Goal: Task Accomplishment & Management: Use online tool/utility

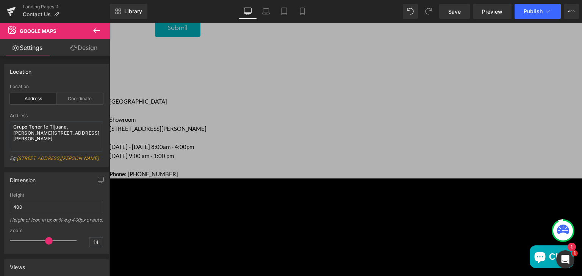
scroll to position [506, 0]
click at [300, 37] on div "Submit" at bounding box center [337, 27] width 364 height 19
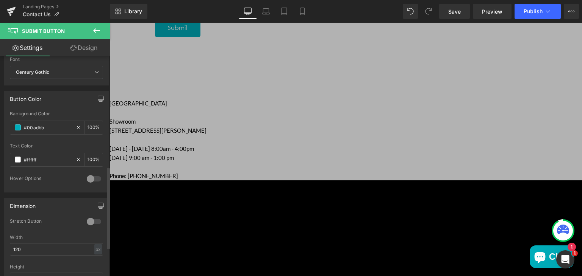
scroll to position [373, 0]
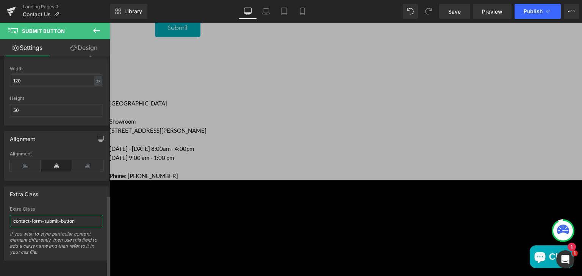
click at [76, 215] on input "contact-form-submit-button" at bounding box center [56, 221] width 93 height 12
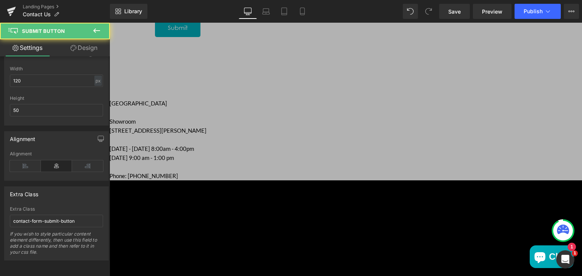
click at [317, 37] on div "Submit" at bounding box center [337, 27] width 364 height 19
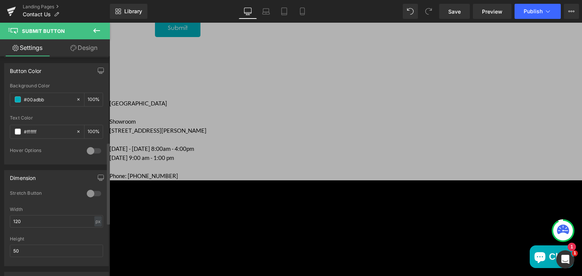
scroll to position [226, 0]
click at [89, 152] on div at bounding box center [94, 153] width 18 height 12
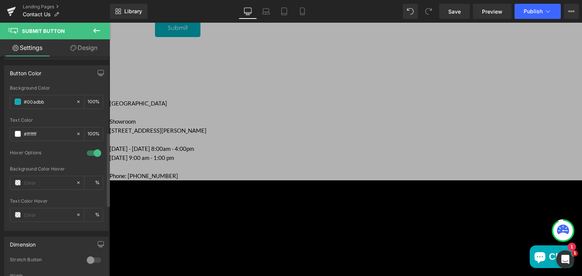
click at [89, 152] on div at bounding box center [94, 153] width 18 height 12
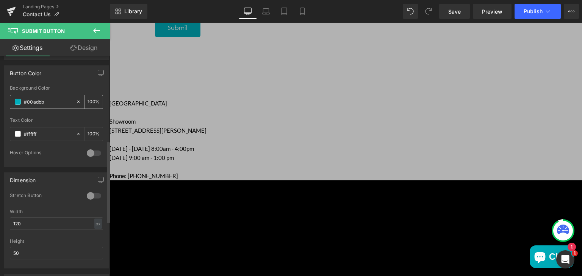
click at [43, 98] on input "#00adbb" at bounding box center [48, 102] width 48 height 8
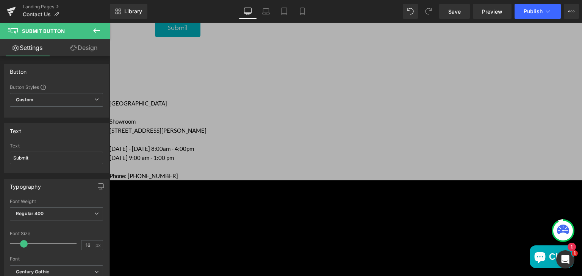
click at [73, 46] on icon at bounding box center [73, 48] width 6 height 6
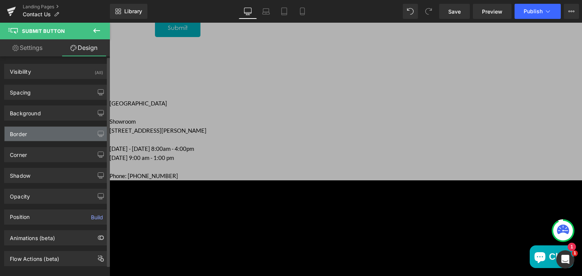
click at [34, 128] on div "Border" at bounding box center [57, 134] width 104 height 14
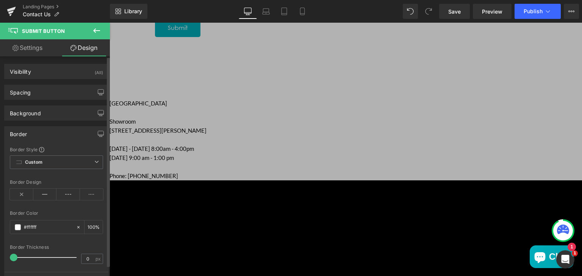
click at [20, 129] on div "Border" at bounding box center [18, 132] width 17 height 11
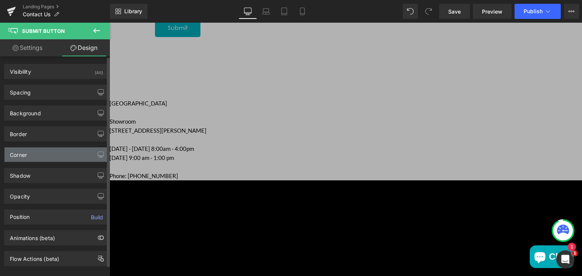
click at [21, 158] on div "Corner" at bounding box center [57, 155] width 104 height 14
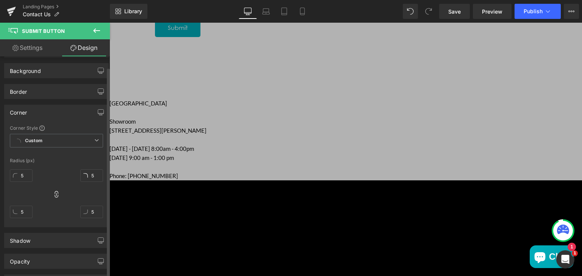
scroll to position [41, 0]
click at [32, 47] on link "Settings" at bounding box center [27, 47] width 55 height 17
type input "100"
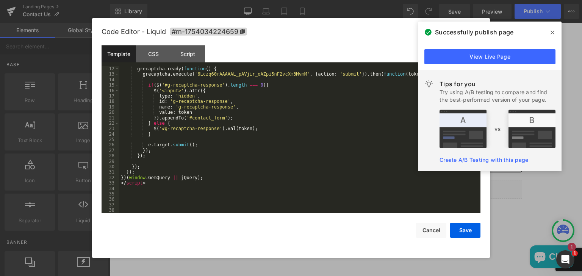
scroll to position [60, 0]
click at [128, 196] on div "grecaptcha . ready ( function ( ) { grecaptcha . execute ( '6Lczq60rAAAAAL_pAVj…" at bounding box center [298, 145] width 358 height 158
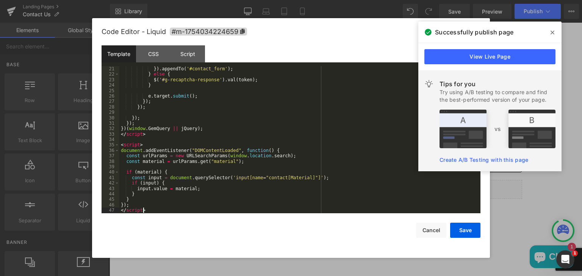
scroll to position [109, 0]
click at [450, 234] on button "Save" at bounding box center [465, 230] width 30 height 15
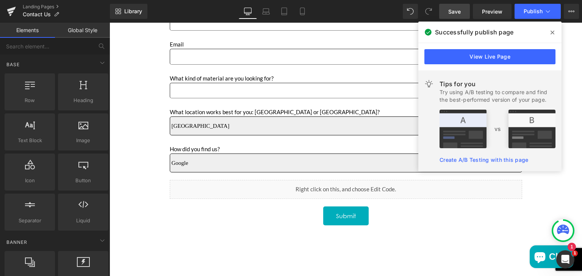
click at [453, 12] on span "Save" at bounding box center [454, 12] width 12 height 8
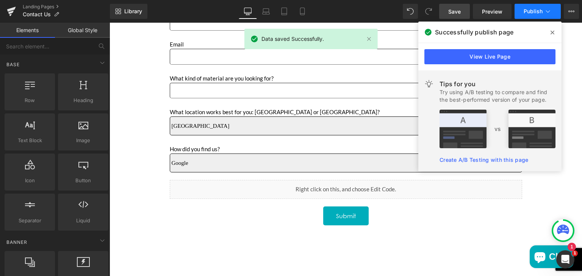
click at [530, 13] on span "Publish" at bounding box center [532, 11] width 19 height 6
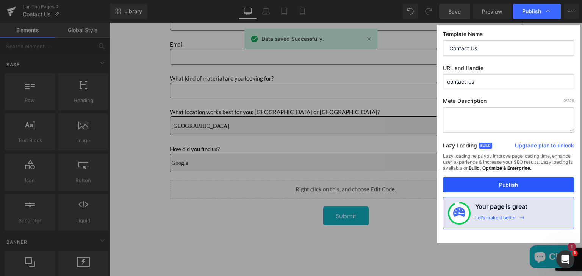
click at [488, 183] on button "Publish" at bounding box center [508, 185] width 131 height 15
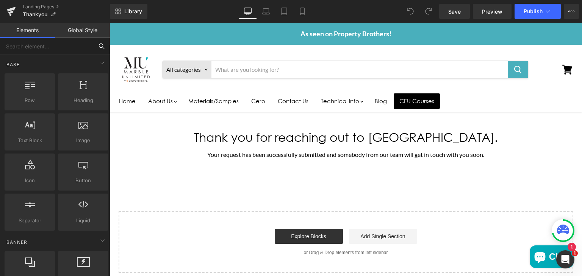
click at [33, 46] on input "text" at bounding box center [46, 46] width 93 height 17
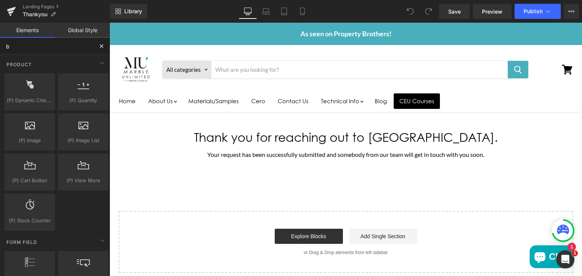
type input "bu"
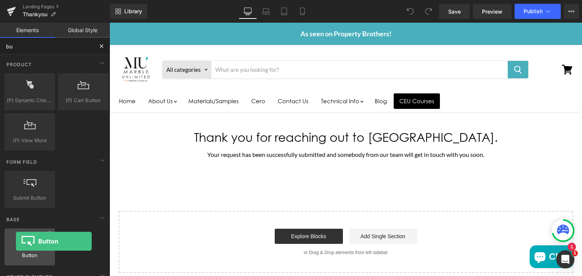
click at [16, 242] on div at bounding box center [30, 243] width 46 height 17
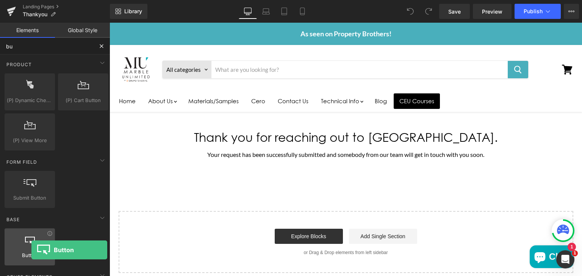
click at [31, 250] on div at bounding box center [30, 243] width 46 height 17
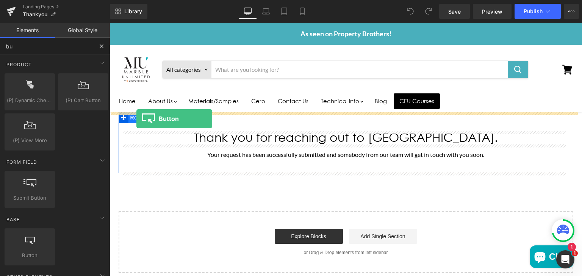
drag, startPoint x: 141, startPoint y: 273, endPoint x: 136, endPoint y: 120, distance: 153.5
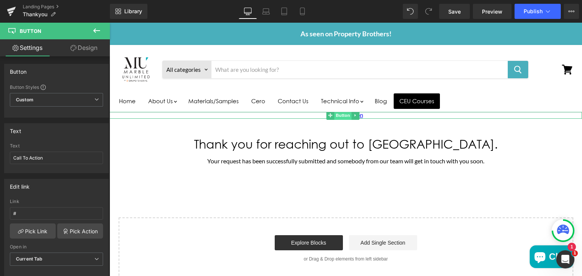
click at [342, 112] on span "Button" at bounding box center [342, 115] width 17 height 9
drag, startPoint x: 48, startPoint y: 155, endPoint x: 10, endPoint y: 158, distance: 38.8
click at [10, 158] on input "Call To Action" at bounding box center [56, 158] width 93 height 12
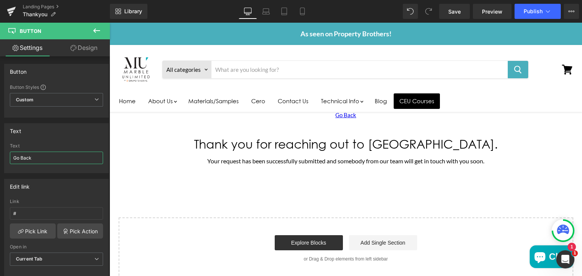
type input "Go Back"
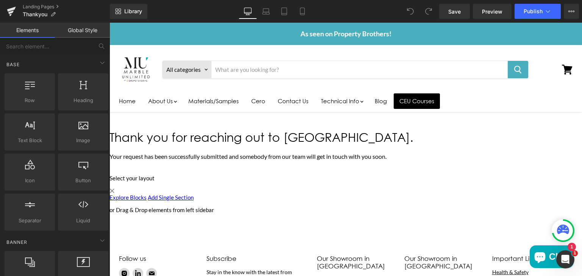
click at [208, 126] on div "Thank you for reaching out to [GEOGRAPHIC_DATA]. Heading Your request has been …" at bounding box center [336, 143] width 455 height 63
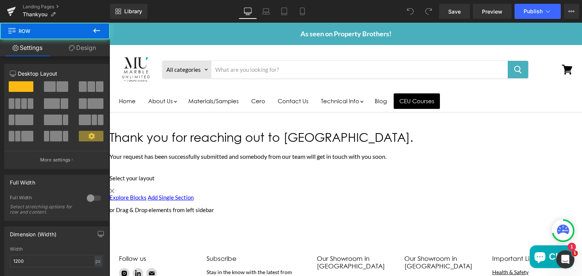
click at [200, 122] on div "Thank you for reaching out to [GEOGRAPHIC_DATA]. Heading Your request has been …" at bounding box center [336, 143] width 455 height 63
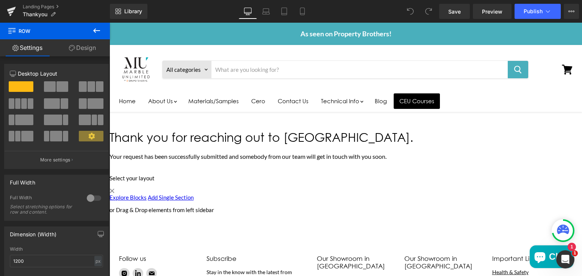
click at [94, 30] on icon at bounding box center [96, 30] width 9 height 9
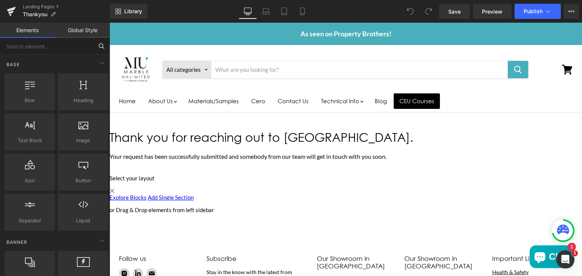
click at [45, 45] on input "text" at bounding box center [46, 46] width 93 height 17
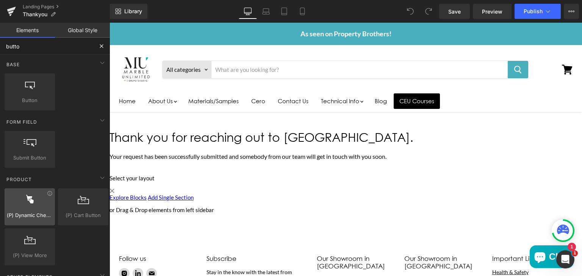
type input "button"
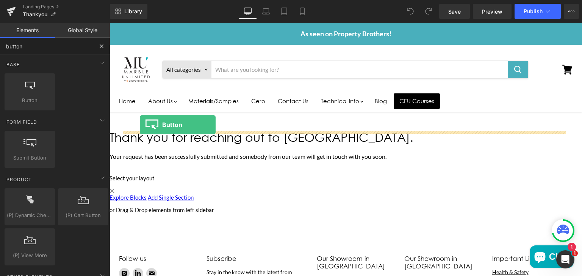
drag, startPoint x: 131, startPoint y: 123, endPoint x: 140, endPoint y: 125, distance: 8.5
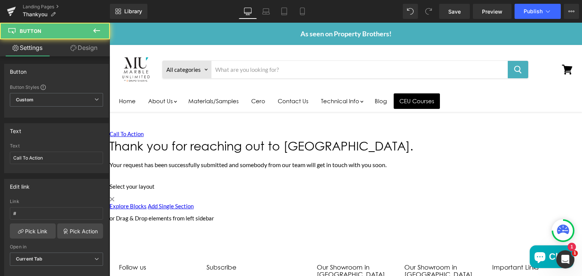
click at [311, 133] on div "Call To Action" at bounding box center [336, 134] width 455 height 6
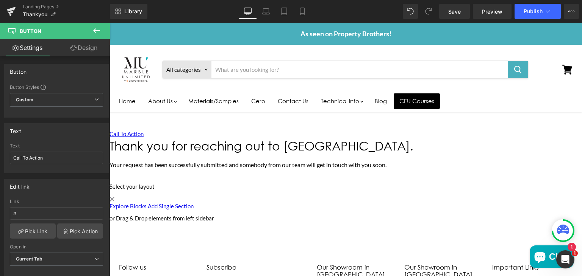
click at [91, 49] on link "Design" at bounding box center [83, 47] width 55 height 17
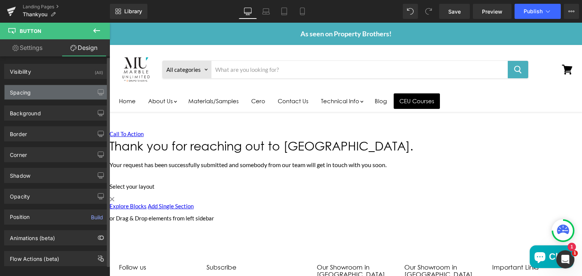
click at [56, 87] on div "Spacing" at bounding box center [57, 92] width 104 height 14
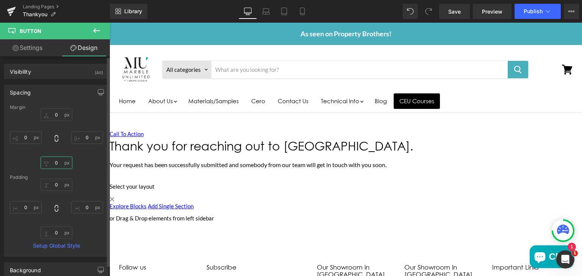
click at [57, 162] on input "0" at bounding box center [57, 163] width 32 height 12
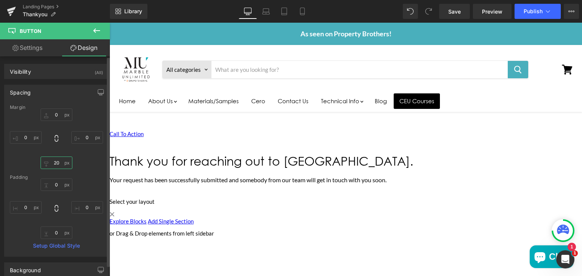
type input "2"
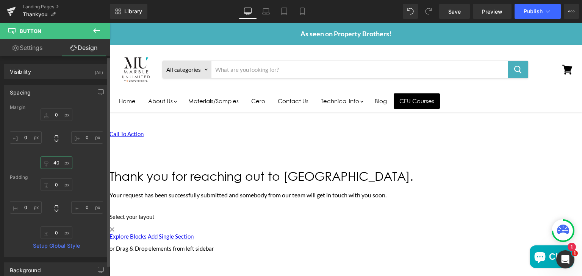
type input "4"
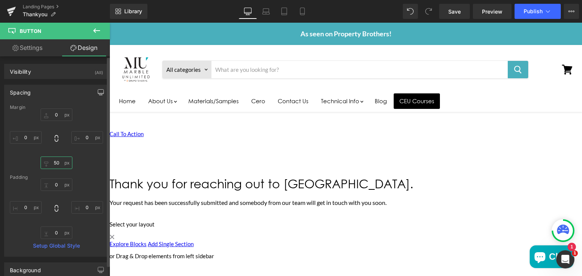
type input "50"
click at [98, 93] on icon "button" at bounding box center [101, 92] width 6 height 6
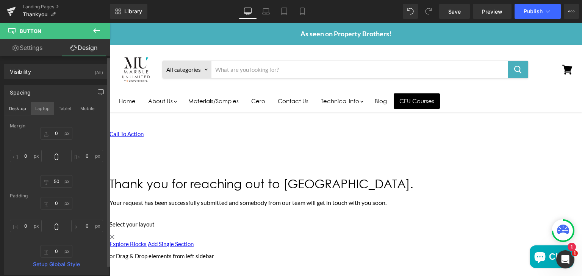
click at [45, 106] on button "Laptop" at bounding box center [42, 108] width 23 height 13
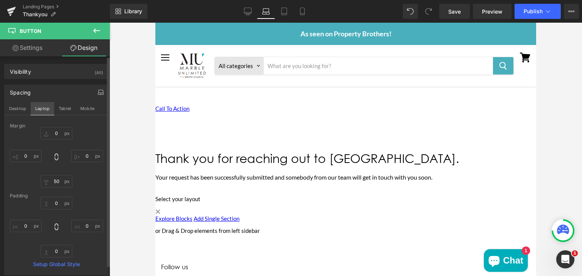
type input "0"
type input "50"
type input "0"
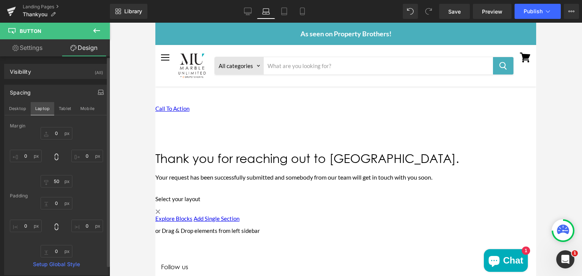
type input "0"
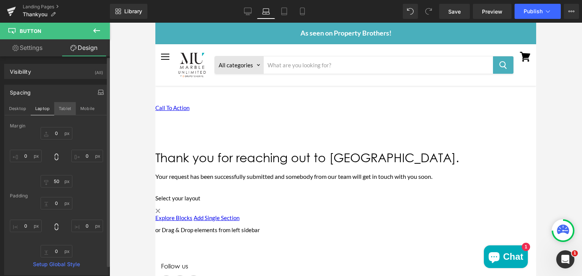
click at [64, 106] on button "Tablet" at bounding box center [65, 108] width 22 height 13
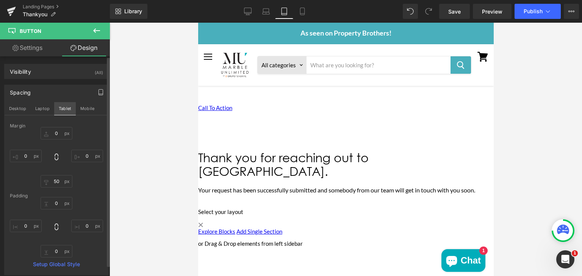
type input "0"
type input "50"
type input "0"
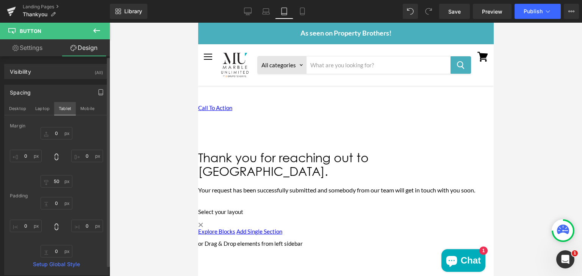
type input "0"
click at [86, 106] on button "Mobile" at bounding box center [87, 108] width 23 height 13
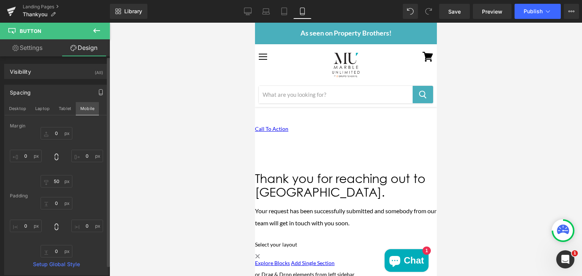
type input "0"
type input "50"
type input "0"
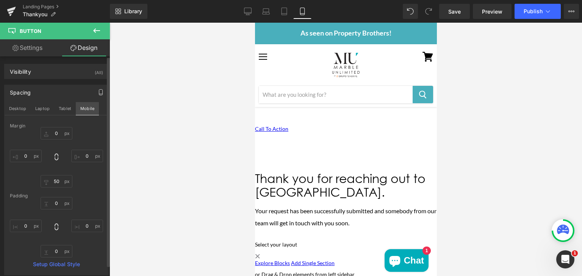
type input "0"
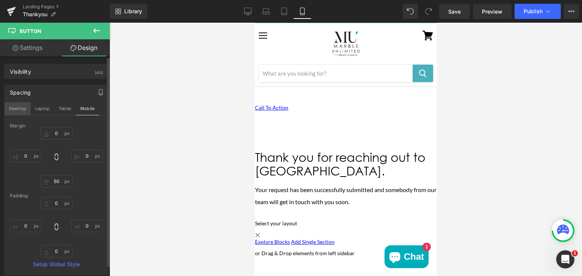
click at [22, 109] on button "Desktop" at bounding box center [18, 108] width 26 height 13
type input "0"
type input "50"
type input "0"
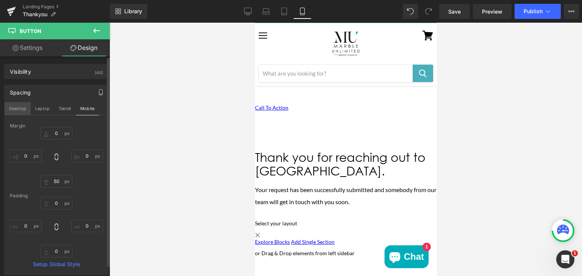
type input "0"
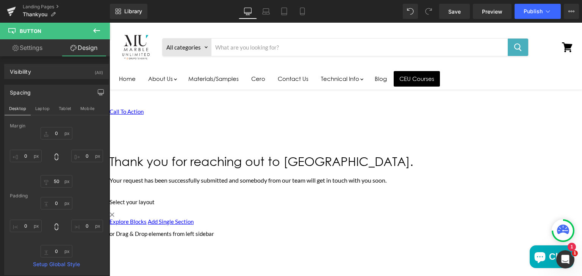
click at [23, 92] on div "Spacing" at bounding box center [20, 90] width 21 height 11
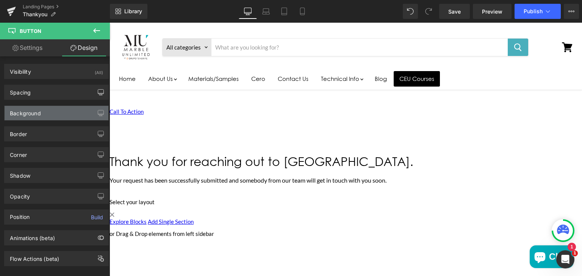
click at [25, 114] on div "Background" at bounding box center [25, 111] width 31 height 11
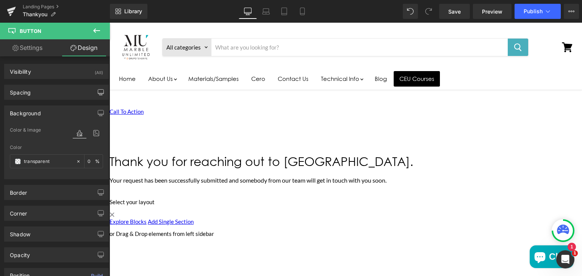
click at [25, 114] on div "Background" at bounding box center [25, 111] width 31 height 11
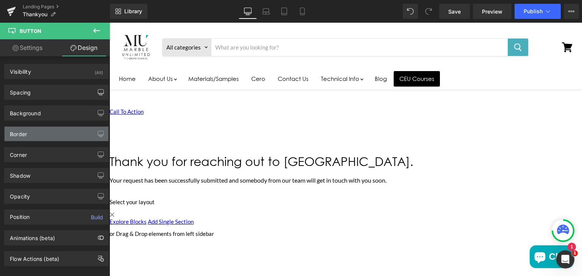
click at [19, 133] on div "Border" at bounding box center [18, 132] width 17 height 11
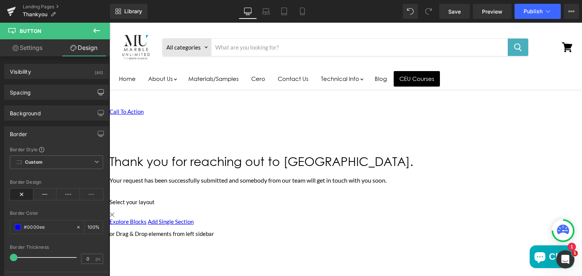
click at [19, 133] on div "Border" at bounding box center [18, 132] width 17 height 11
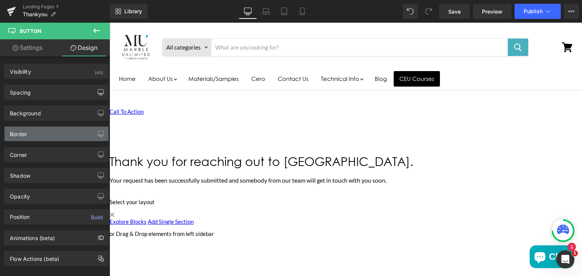
click at [19, 133] on div "Border" at bounding box center [18, 132] width 17 height 11
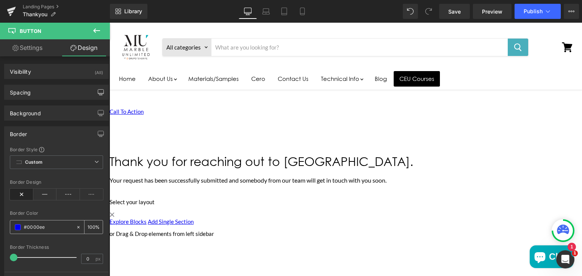
click at [76, 226] on icon at bounding box center [78, 227] width 5 height 5
type input "none"
type input "0"
click at [67, 213] on div "Border Color" at bounding box center [56, 213] width 93 height 5
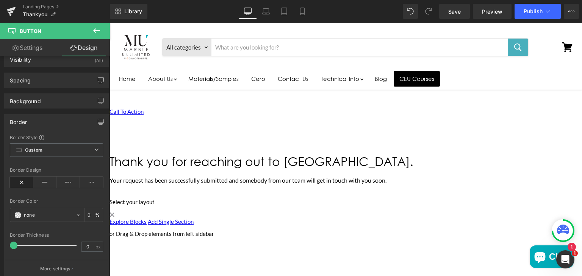
click at [23, 120] on div "Border" at bounding box center [18, 120] width 17 height 11
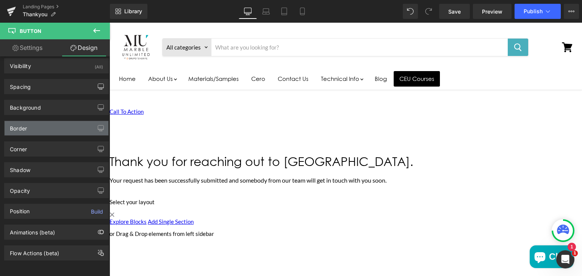
scroll to position [10, 0]
click at [27, 121] on div "Border" at bounding box center [18, 126] width 17 height 11
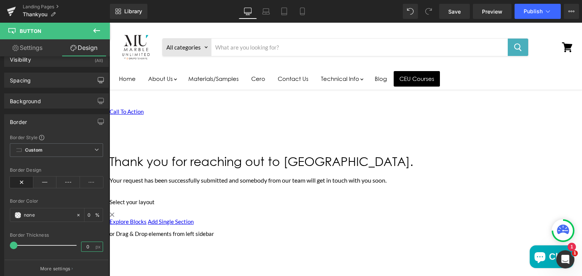
click at [88, 245] on input "0" at bounding box center [87, 246] width 13 height 9
type input "1"
click at [37, 213] on input "none" at bounding box center [48, 215] width 48 height 8
type input "#000"
type input "100"
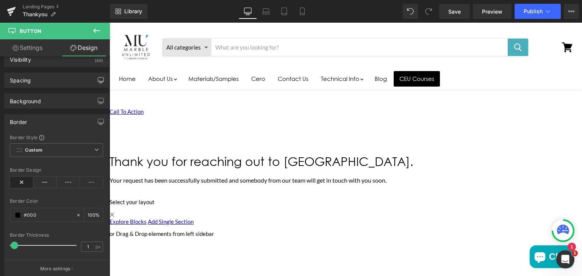
type input "#000"
click at [52, 199] on div "Border Color" at bounding box center [56, 201] width 93 height 5
click at [23, 124] on div "Border" at bounding box center [18, 120] width 17 height 11
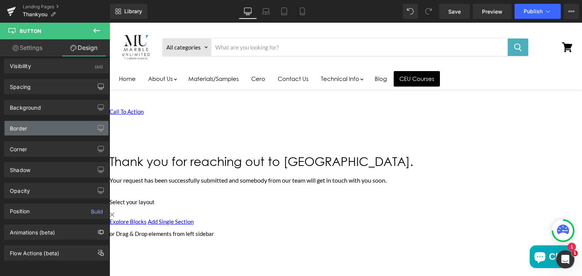
scroll to position [10, 0]
click at [25, 121] on div "Border" at bounding box center [18, 126] width 17 height 11
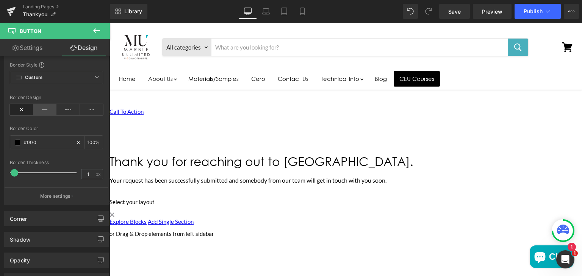
scroll to position [87, 0]
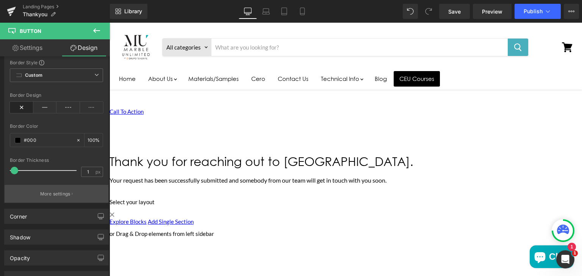
click at [53, 191] on p "More settings" at bounding box center [55, 194] width 30 height 7
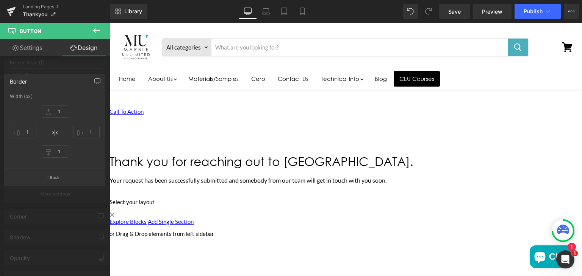
click at [53, 66] on div at bounding box center [55, 152] width 110 height 258
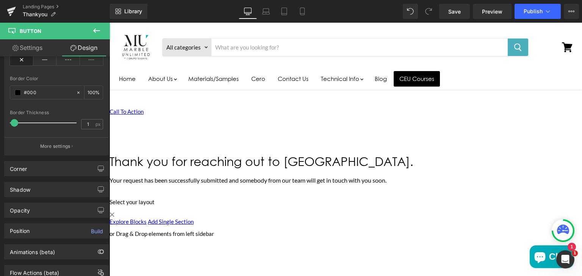
scroll to position [158, 0]
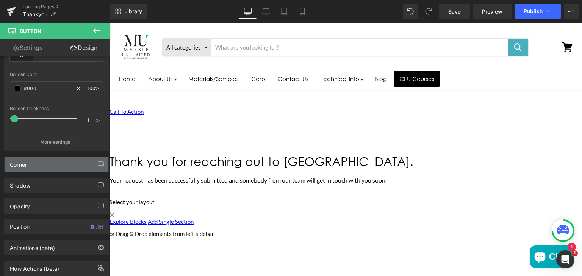
click at [48, 166] on div "Corner" at bounding box center [57, 165] width 104 height 14
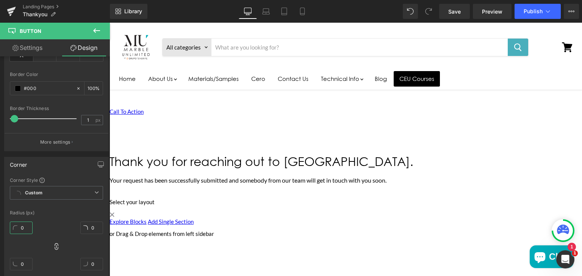
click at [21, 225] on input "0" at bounding box center [21, 228] width 23 height 12
type input "5"
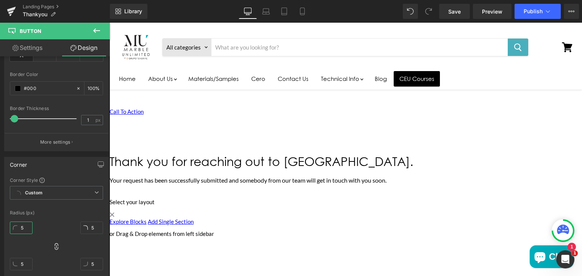
type input "5"
click at [48, 172] on div "Corner Corner Style Custom Custom Setup Global Style Custom Setup Global Style …" at bounding box center [56, 218] width 105 height 123
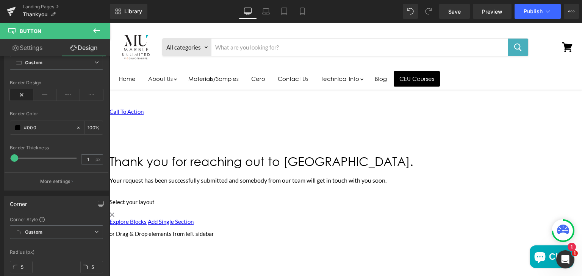
scroll to position [0, 0]
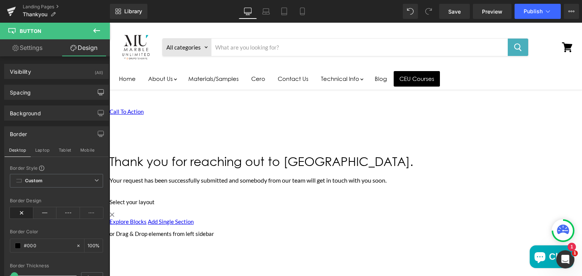
click at [32, 49] on link "Settings" at bounding box center [27, 47] width 55 height 17
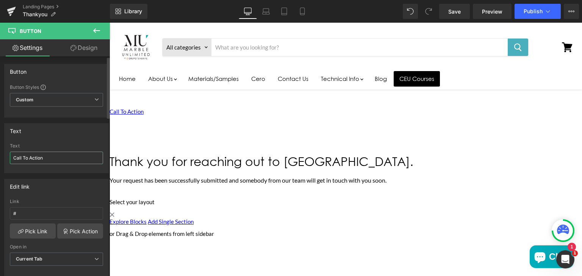
drag, startPoint x: 48, startPoint y: 160, endPoint x: 8, endPoint y: 157, distance: 41.0
click at [8, 157] on div "Call To Action Text Call To Action" at bounding box center [57, 159] width 104 height 30
type input "Go Back"
click at [56, 97] on span "Custom Setup Global Style" at bounding box center [56, 100] width 93 height 14
click at [65, 78] on div "Button" at bounding box center [57, 71] width 104 height 14
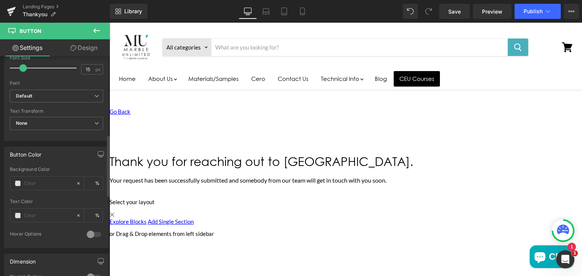
scroll to position [281, 0]
click at [33, 182] on input "text" at bounding box center [48, 182] width 48 height 8
type input "#"
type input "0"
type input "#000"
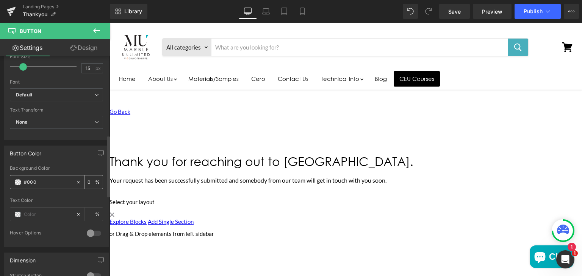
type input "100"
type input "#000"
click at [35, 211] on input "text" at bounding box center [48, 215] width 48 height 8
type input "#"
type input "0"
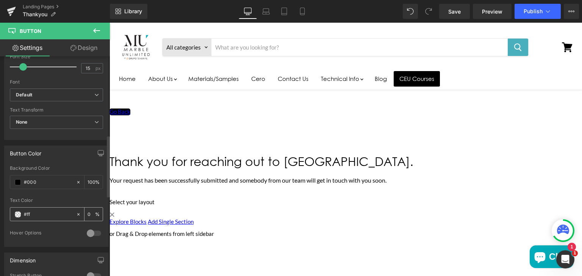
type input "#fff"
type input "100"
type input "#ffffff"
click at [86, 49] on link "Design" at bounding box center [83, 47] width 55 height 17
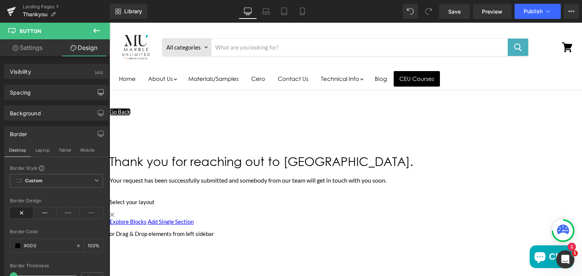
type input "#000000"
type input "100"
type input "0"
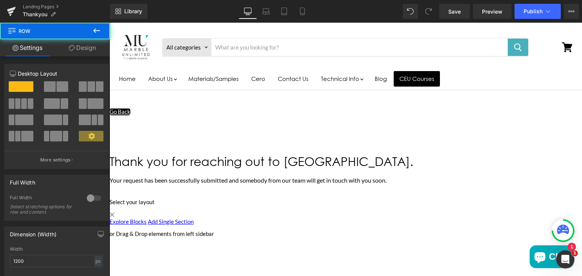
click at [216, 104] on div "Go Back Button Thank you for reaching out to us. Heading Your request has been …" at bounding box center [336, 144] width 455 height 109
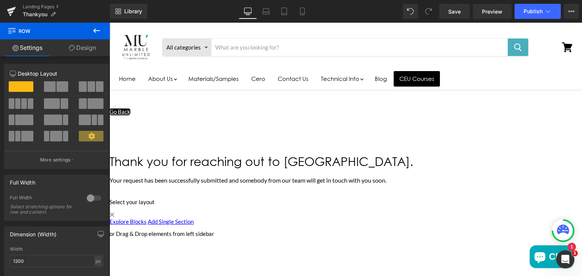
drag, startPoint x: 92, startPoint y: 47, endPoint x: 138, endPoint y: 73, distance: 52.4
click at [92, 47] on link "Design" at bounding box center [82, 47] width 55 height 17
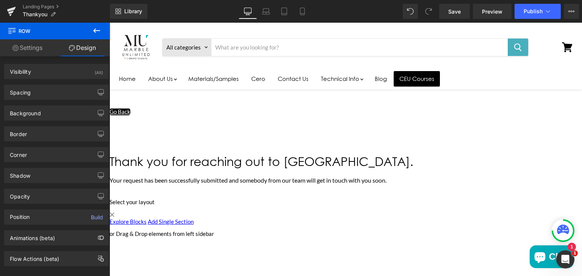
click at [109, 23] on span "Button" at bounding box center [109, 23] width 0 height 0
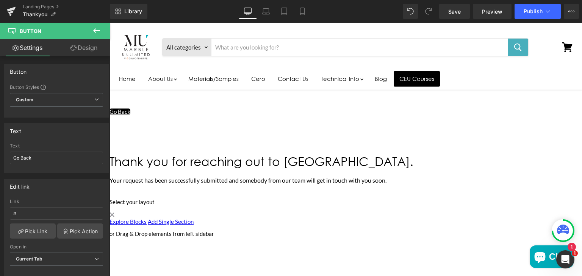
click at [95, 49] on link "Design" at bounding box center [83, 47] width 55 height 17
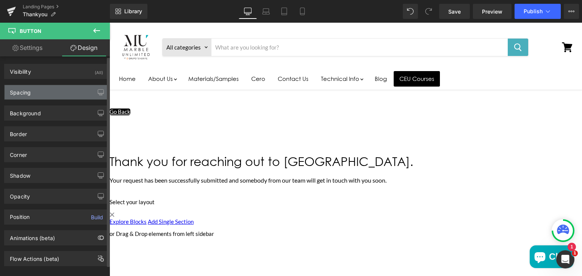
click at [34, 89] on div "Spacing" at bounding box center [57, 92] width 104 height 14
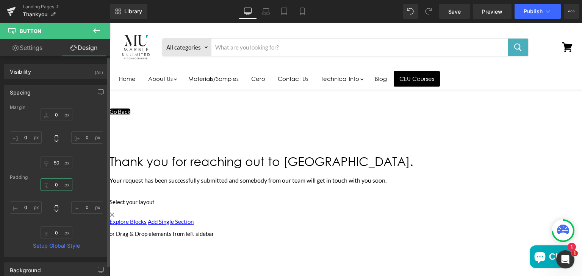
click at [56, 186] on input "0" at bounding box center [57, 185] width 32 height 12
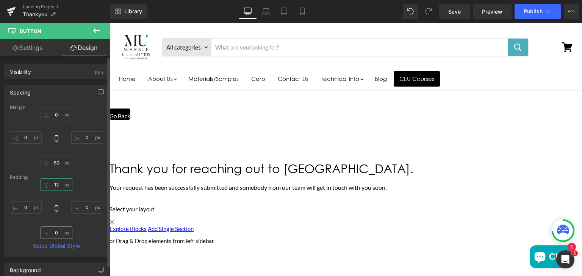
type input "12"
click at [59, 234] on input "0" at bounding box center [57, 233] width 32 height 12
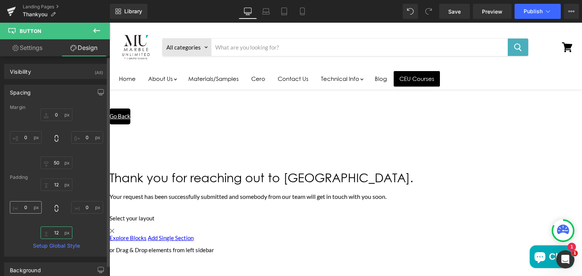
type input "12"
click at [28, 209] on input "0" at bounding box center [26, 207] width 32 height 12
type input "16"
click at [86, 209] on input "0" at bounding box center [87, 207] width 32 height 12
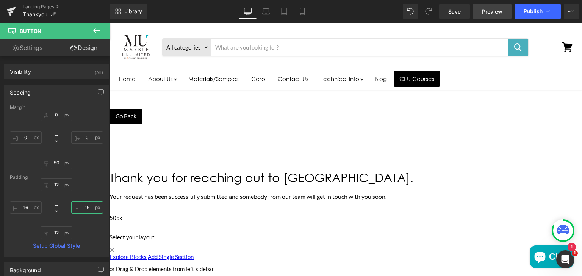
type input "16"
click at [487, 10] on span "Preview" at bounding box center [492, 12] width 20 height 8
click at [60, 184] on input "12" at bounding box center [57, 185] width 32 height 12
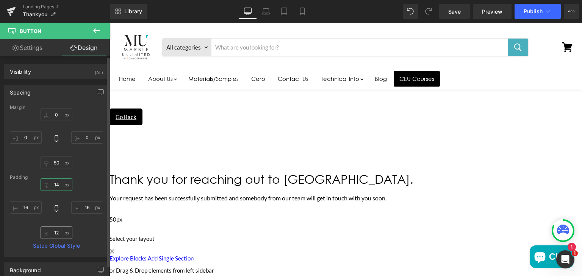
type input "14"
click at [59, 230] on input "12" at bounding box center [57, 233] width 32 height 12
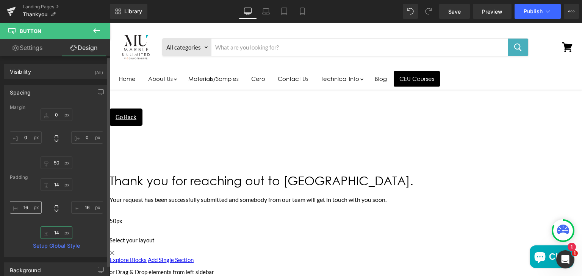
type input "14"
click at [29, 205] on input "16" at bounding box center [26, 207] width 32 height 12
type input "15"
click at [87, 208] on input "16" at bounding box center [87, 207] width 32 height 12
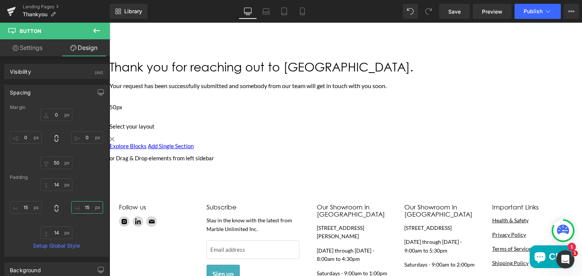
scroll to position [231, 0]
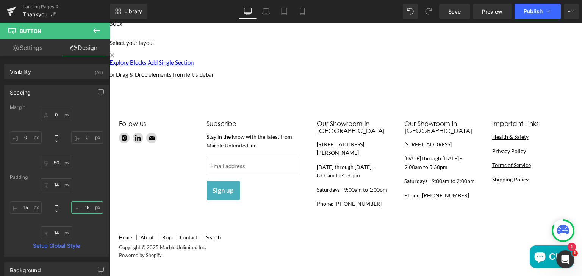
type input "15"
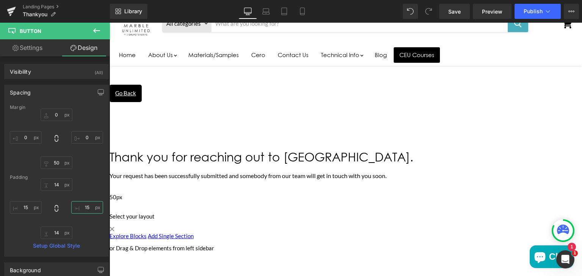
scroll to position [33, 0]
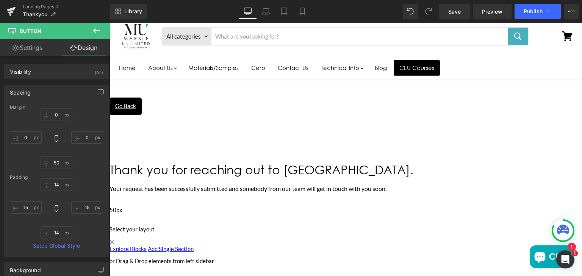
click at [23, 51] on link "Settings" at bounding box center [27, 47] width 55 height 17
type input "100"
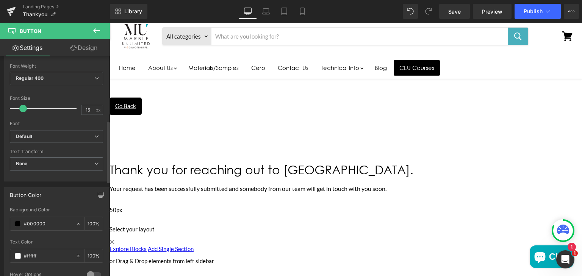
scroll to position [250, 0]
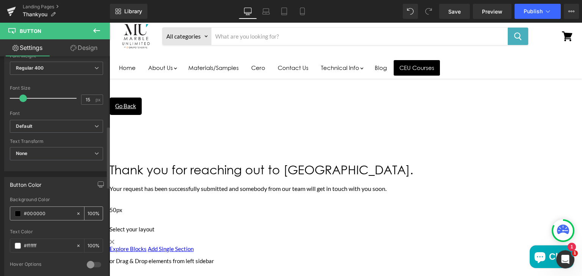
click at [47, 211] on input "#000000" at bounding box center [48, 214] width 48 height 8
type input "0"
paste input "#49afbc"
type input "#49afbc"
type input "100"
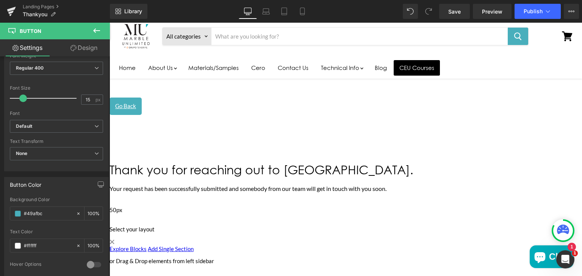
type input "#49afbc"
click at [89, 50] on link "Design" at bounding box center [83, 47] width 55 height 17
type input "0"
type input "50"
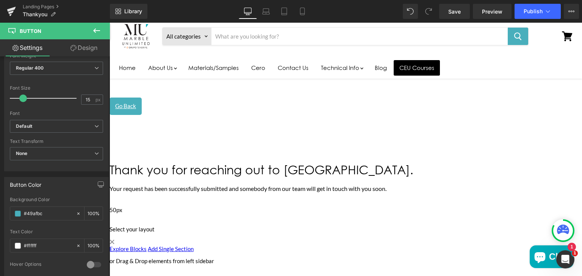
type input "0"
type input "14"
type input "15"
type input "14"
type input "15"
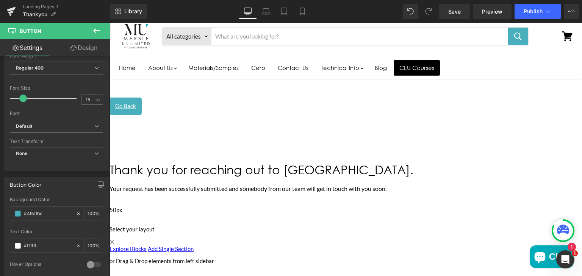
type input "100"
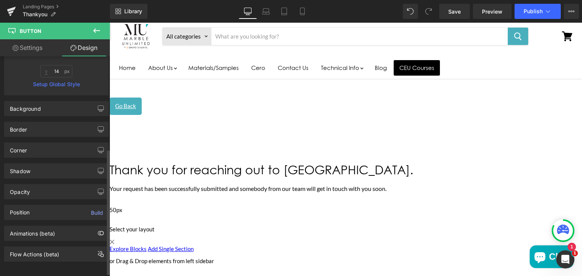
scroll to position [162, 0]
click at [42, 132] on div "Border" at bounding box center [57, 129] width 104 height 14
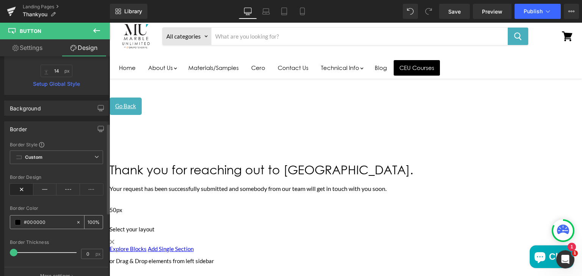
click at [41, 222] on input "#000000" at bounding box center [48, 223] width 48 height 8
type input "0"
paste input "#49afbc"
type input "#49afbc"
type input "100"
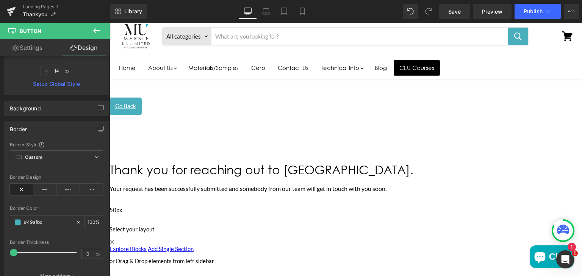
type input "#49afbc"
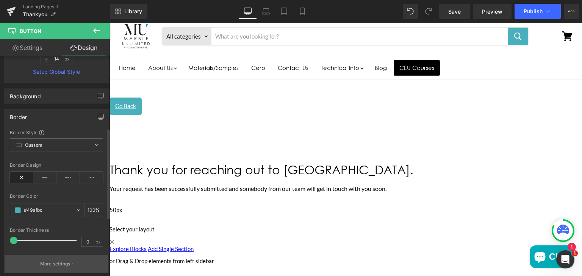
scroll to position [174, 0]
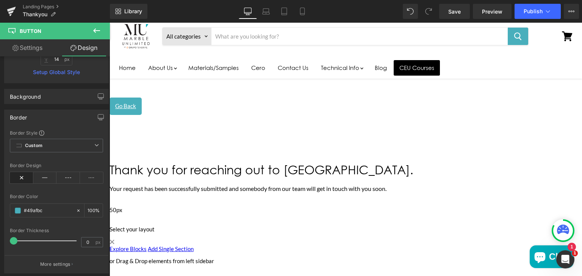
click at [34, 44] on link "Settings" at bounding box center [27, 47] width 55 height 17
type input "100"
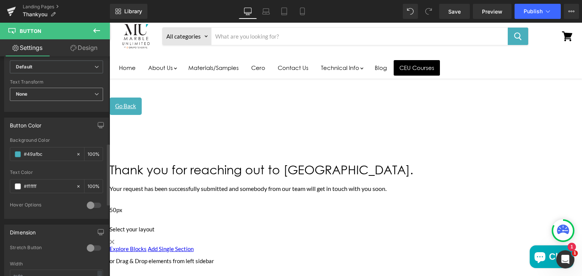
scroll to position [311, 0]
click at [87, 199] on div at bounding box center [94, 203] width 18 height 12
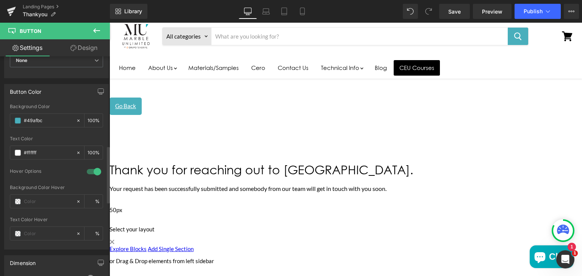
scroll to position [345, 0]
click at [36, 202] on input "text" at bounding box center [48, 200] width 48 height 8
paste input "#5bb7c3"
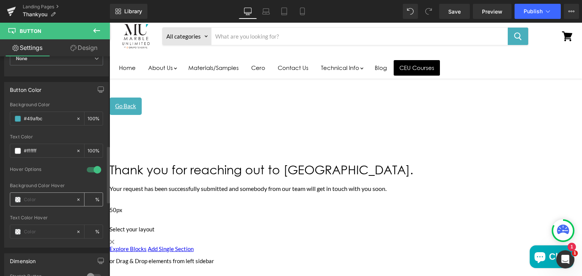
type input "#5bb7c3"
type input "100"
type input "#5bb7c3"
click at [35, 228] on input "text" at bounding box center [48, 232] width 48 height 8
type input "#f"
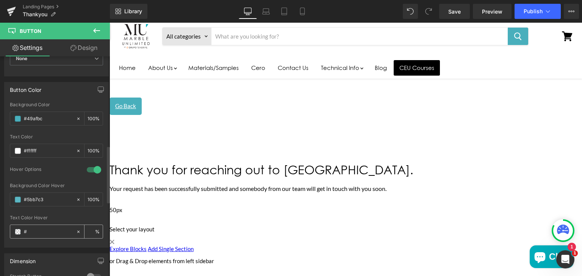
type input "0"
type input "#fff"
type input "100"
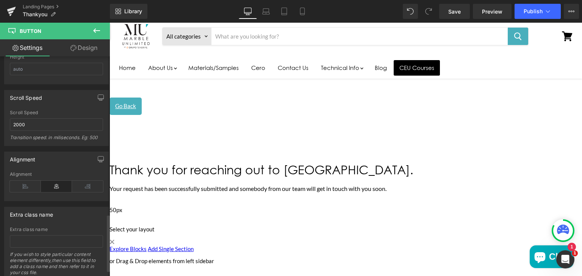
scroll to position [633, 0]
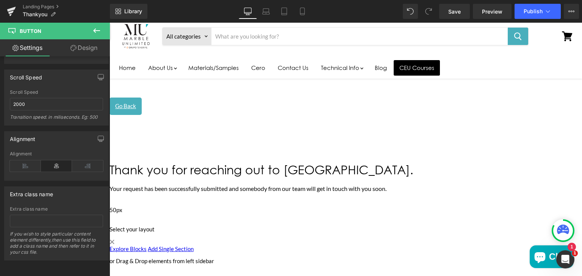
type input "#ffffff"
click at [38, 215] on input "text" at bounding box center [56, 221] width 93 height 12
paste input "contact-form-submit-button"
type input "contact-form-submit-button"
click at [455, 8] on span "Save" at bounding box center [454, 12] width 12 height 8
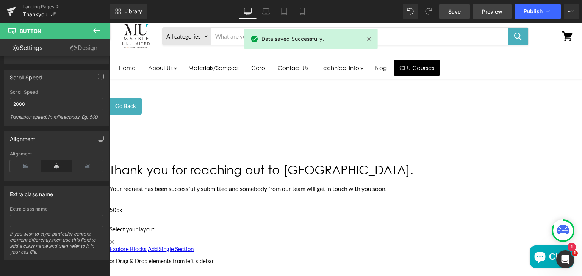
click at [485, 8] on span "Preview" at bounding box center [492, 12] width 20 height 8
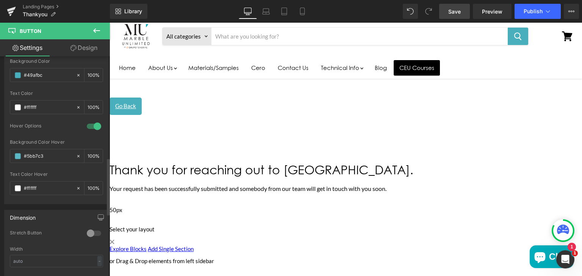
scroll to position [387, 0]
click at [48, 77] on input "#49afbc" at bounding box center [48, 76] width 48 height 8
type input "0"
paste input "#00adbb"
type input "#00adbb"
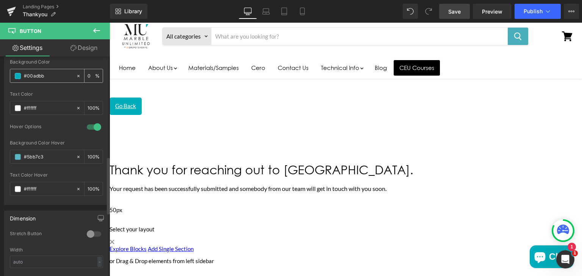
type input "100"
type input "#00adbb"
click at [459, 12] on span "Save" at bounding box center [454, 12] width 12 height 8
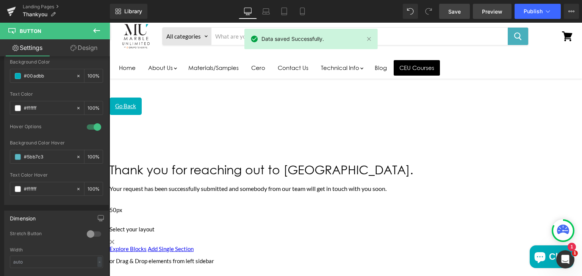
click at [488, 11] on span "Preview" at bounding box center [492, 12] width 20 height 8
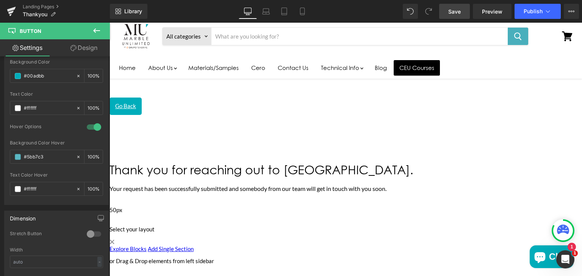
click at [87, 43] on link "Design" at bounding box center [83, 47] width 55 height 17
type input "0"
type input "50"
type input "0"
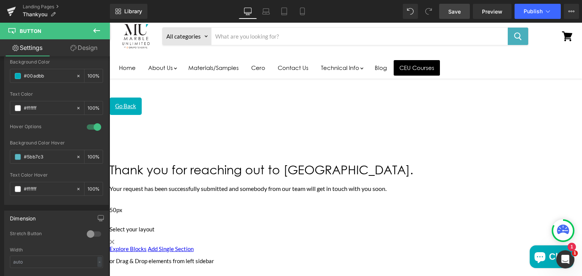
type input "14"
type input "15"
type input "14"
type input "15"
type input "100"
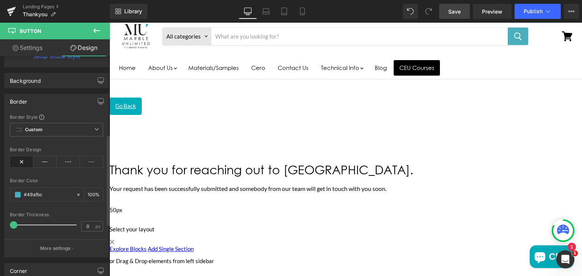
scroll to position [191, 0]
click at [94, 29] on icon at bounding box center [96, 30] width 9 height 9
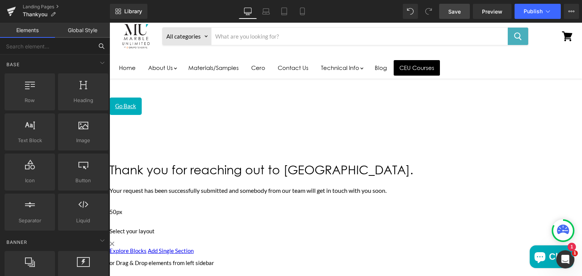
click at [48, 47] on input "text" at bounding box center [46, 46] width 93 height 17
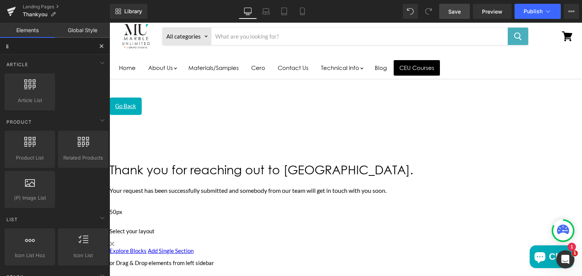
type input "liq"
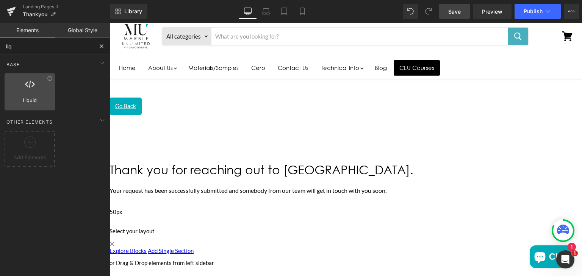
click at [36, 88] on div at bounding box center [30, 88] width 46 height 17
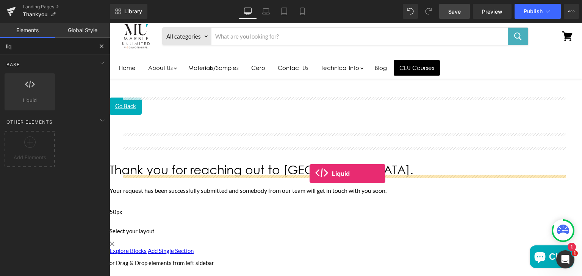
drag, startPoint x: 145, startPoint y: 111, endPoint x: 312, endPoint y: 174, distance: 178.7
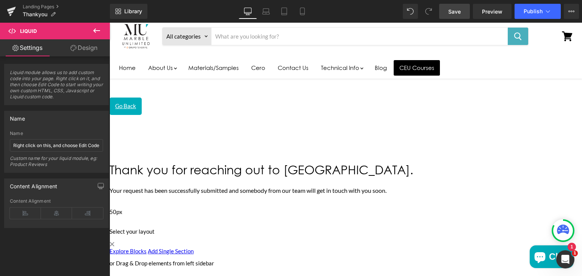
drag, startPoint x: 330, startPoint y: 100, endPoint x: 122, endPoint y: 180, distance: 223.3
click at [330, 115] on div "Main content" at bounding box center [336, 117] width 455 height 5
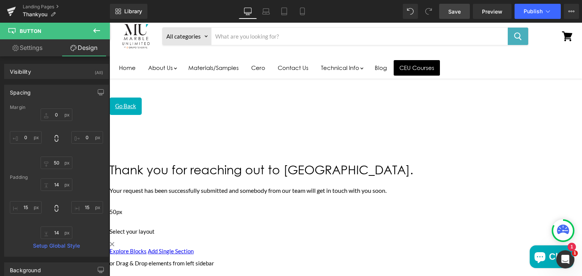
click at [33, 50] on link "Settings" at bounding box center [27, 47] width 55 height 17
type input "100"
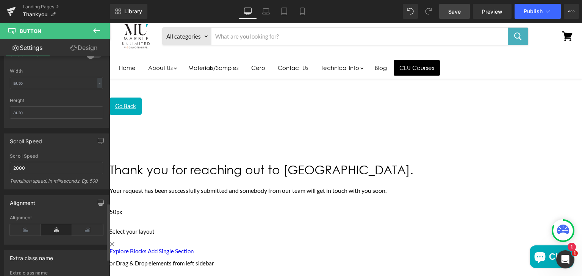
scroll to position [633, 0]
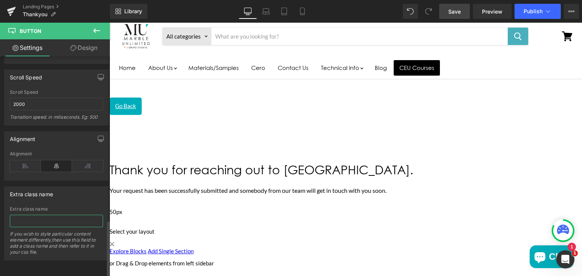
click at [30, 215] on input "text" at bounding box center [56, 221] width 93 height 12
paste input "go-back-btn"
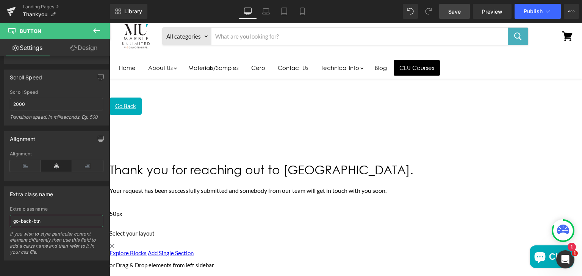
type input "go-back-btn"
click at [453, 5] on link "Save" at bounding box center [454, 11] width 31 height 15
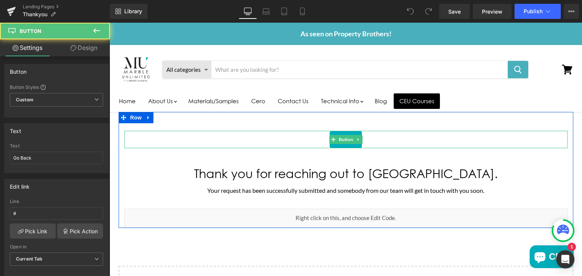
click at [321, 137] on div "Go Back" at bounding box center [345, 139] width 443 height 17
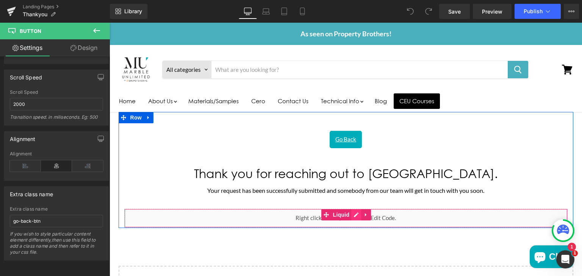
click at [354, 215] on icon "Main content" at bounding box center [356, 215] width 5 height 5
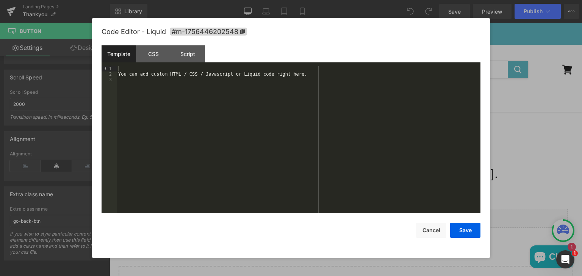
click at [128, 87] on div "You can add custom HTML / CSS / Javascript or Liquid code right here." at bounding box center [299, 145] width 364 height 158
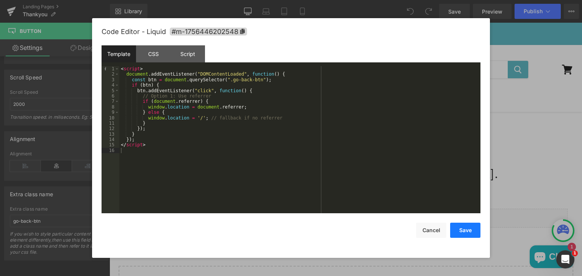
click at [458, 229] on button "Save" at bounding box center [465, 230] width 30 height 15
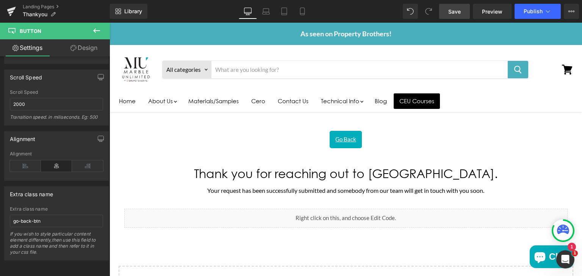
click at [456, 11] on span "Save" at bounding box center [454, 12] width 12 height 8
click at [531, 12] on span "Publish" at bounding box center [532, 11] width 19 height 6
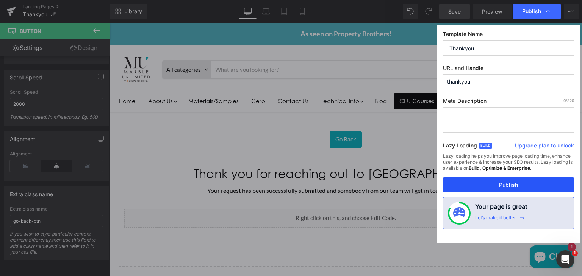
click at [503, 183] on button "Publish" at bounding box center [508, 185] width 131 height 15
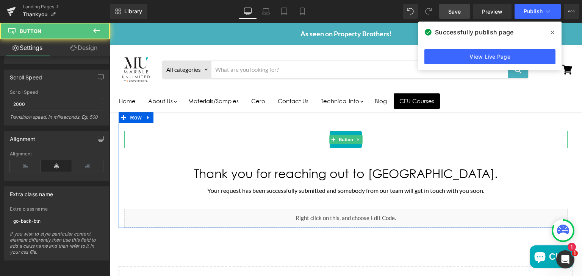
click at [316, 142] on div "Go Back" at bounding box center [345, 139] width 443 height 17
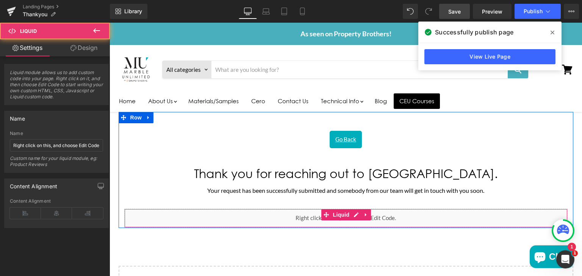
click at [379, 217] on div "Liquid" at bounding box center [345, 218] width 443 height 19
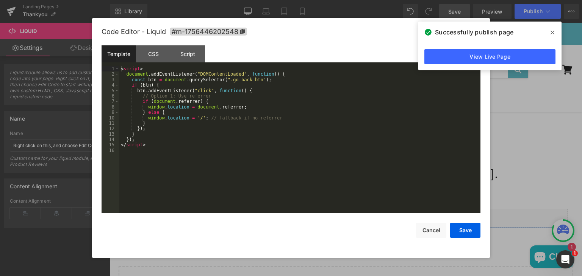
click at [352, 214] on icon "Main content" at bounding box center [354, 215] width 4 height 5
click at [192, 162] on div "< script > document . addEventListener ( "DOMContentLoaded" , function ( ) { co…" at bounding box center [299, 145] width 361 height 158
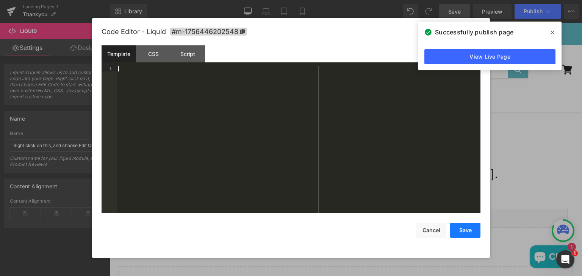
click at [459, 232] on button "Save" at bounding box center [465, 230] width 30 height 15
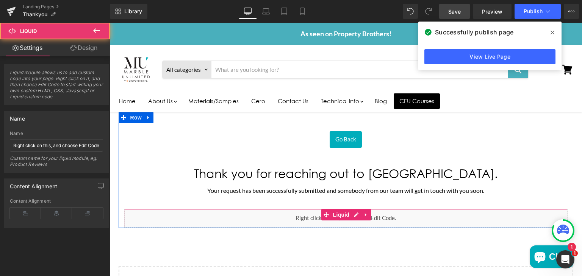
click at [396, 216] on div "Liquid" at bounding box center [345, 218] width 443 height 19
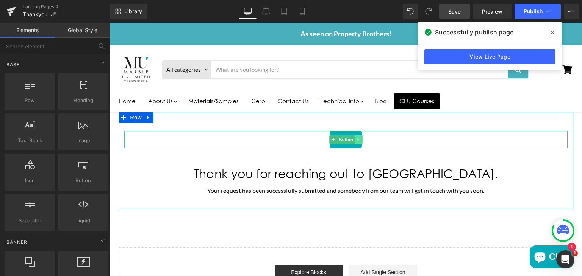
click at [358, 141] on link "Main content" at bounding box center [358, 139] width 8 height 9
click at [360, 141] on icon "Main content" at bounding box center [362, 139] width 4 height 4
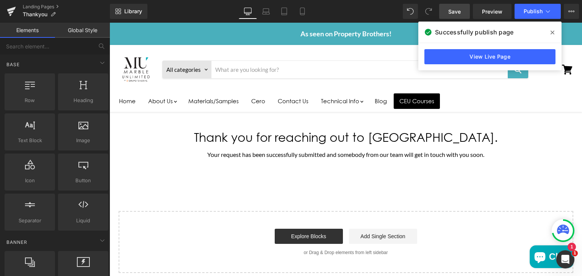
click at [453, 11] on span "Save" at bounding box center [454, 12] width 12 height 8
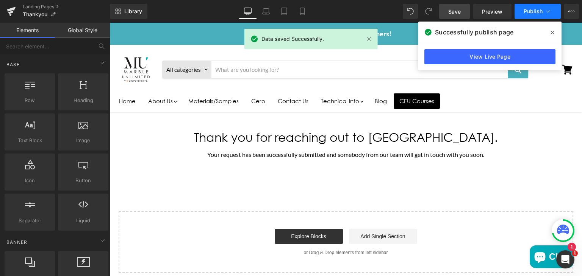
click at [524, 11] on span "Publish" at bounding box center [532, 11] width 19 height 6
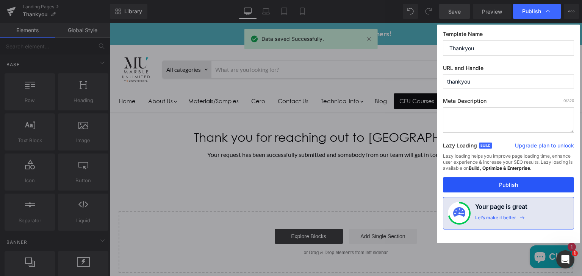
click at [498, 185] on button "Publish" at bounding box center [508, 185] width 131 height 15
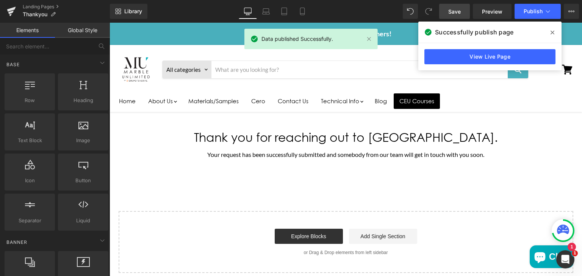
click at [439, 201] on div "Thank you for reaching out to us. Heading Your request has been successfully su…" at bounding box center [345, 192] width 472 height 161
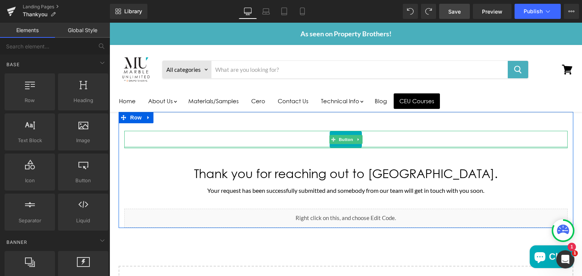
click at [342, 147] on div "Main content" at bounding box center [345, 148] width 443 height 2
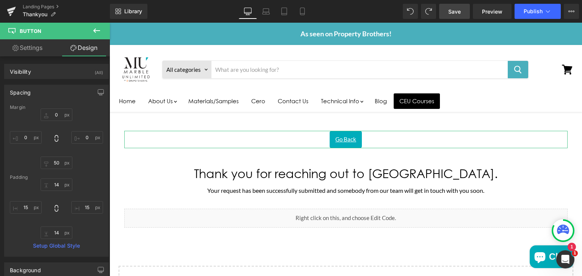
click at [37, 50] on link "Settings" at bounding box center [27, 47] width 55 height 17
type input "100"
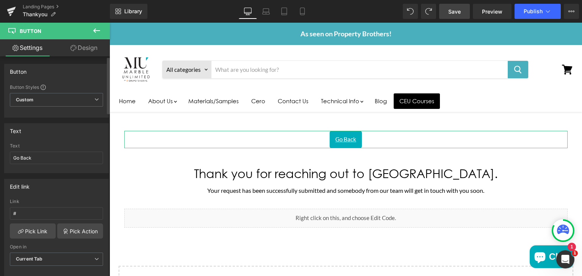
scroll to position [18, 0]
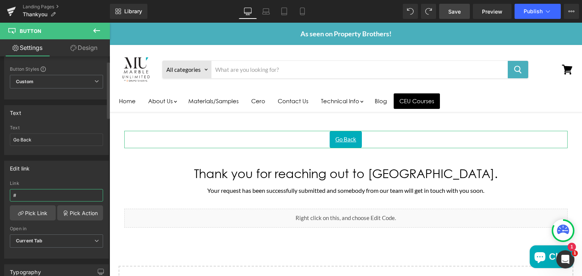
click at [24, 195] on input "#" at bounding box center [56, 195] width 93 height 12
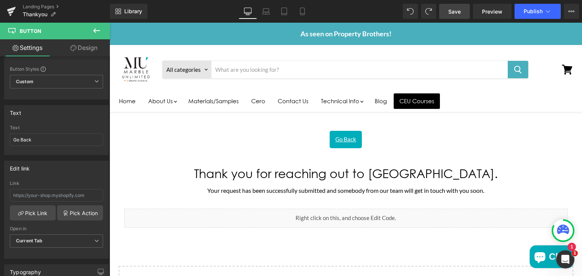
click at [447, 8] on link "Save" at bounding box center [454, 11] width 31 height 15
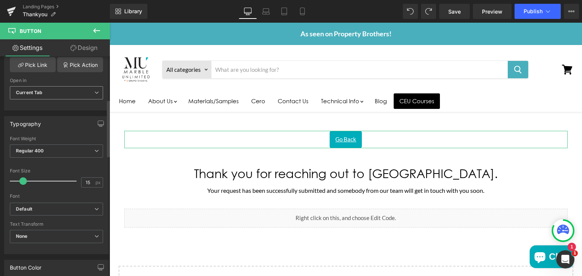
scroll to position [167, 0]
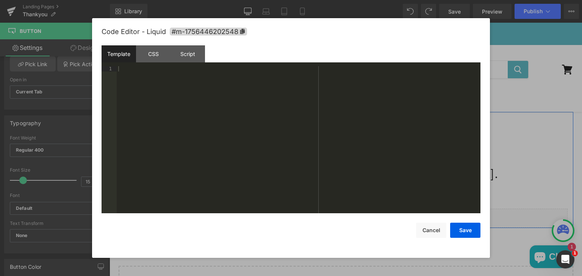
click at [352, 214] on icon "Main content" at bounding box center [354, 215] width 4 height 5
click at [244, 123] on div at bounding box center [299, 145] width 364 height 158
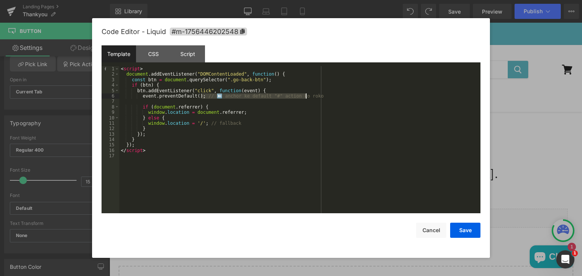
drag, startPoint x: 200, startPoint y: 99, endPoint x: 311, endPoint y: 98, distance: 110.2
click at [311, 98] on div "< script > document . addEventListener ( "DOMContentLoaded" , function ( ) { co…" at bounding box center [299, 145] width 361 height 158
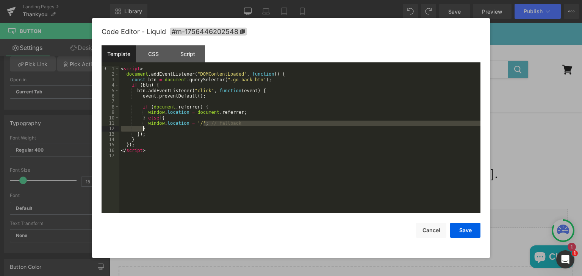
drag, startPoint x: 203, startPoint y: 125, endPoint x: 233, endPoint y: 128, distance: 29.7
click at [233, 128] on div "< script > document . addEventListener ( "DOMContentLoaded" , function ( ) { co…" at bounding box center [299, 145] width 361 height 158
click at [233, 128] on div "< script > document . addEventListener ( "DOMContentLoaded" , function ( ) { co…" at bounding box center [299, 139] width 361 height 147
drag, startPoint x: 203, startPoint y: 123, endPoint x: 230, endPoint y: 125, distance: 27.7
click at [230, 125] on div "< script > document . addEventListener ( "DOMContentLoaded" , function ( ) { co…" at bounding box center [299, 145] width 361 height 158
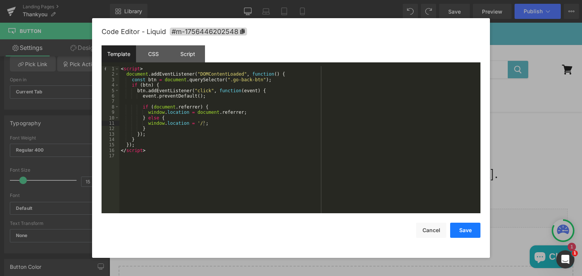
click at [462, 229] on button "Save" at bounding box center [465, 230] width 30 height 15
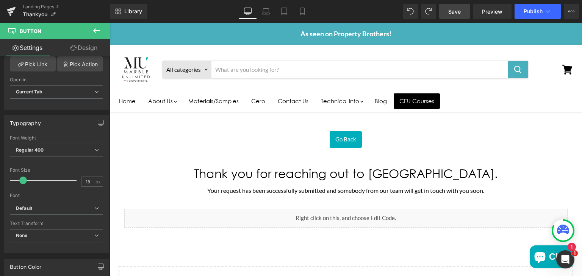
click at [456, 8] on span "Save" at bounding box center [454, 12] width 12 height 8
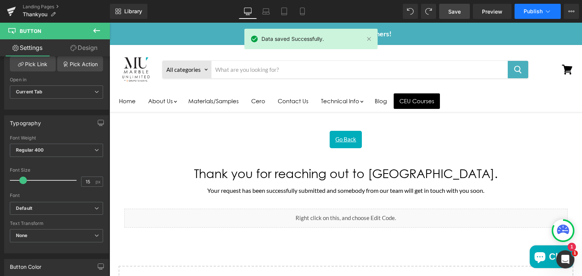
click at [528, 8] on span "Publish" at bounding box center [532, 11] width 19 height 6
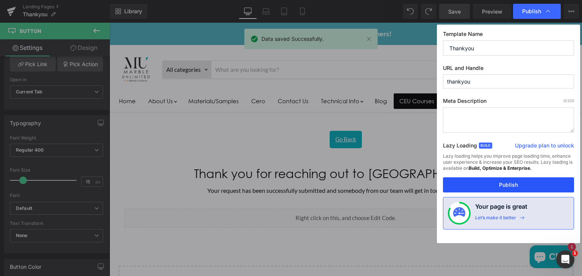
click at [488, 187] on button "Publish" at bounding box center [508, 185] width 131 height 15
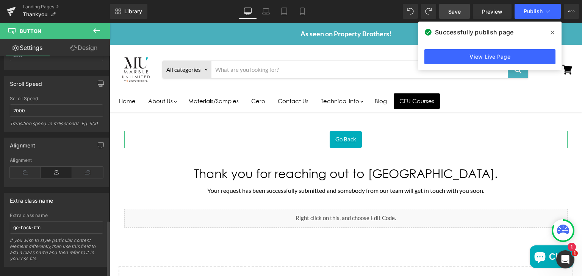
scroll to position [633, 0]
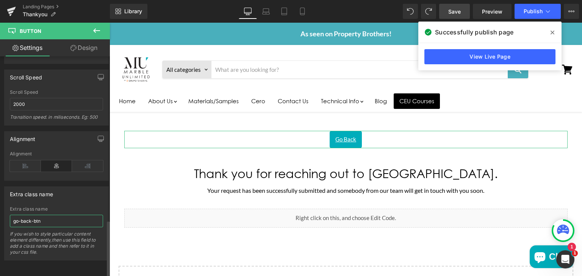
click at [53, 216] on input "go-back-btn" at bounding box center [56, 221] width 93 height 12
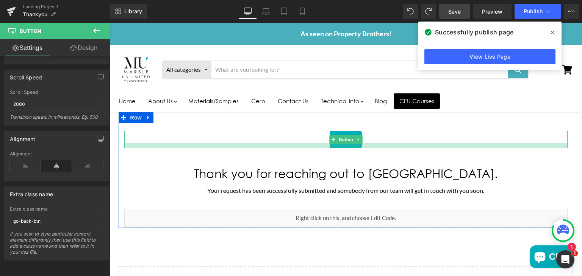
click at [381, 146] on div "Main content" at bounding box center [345, 145] width 443 height 5
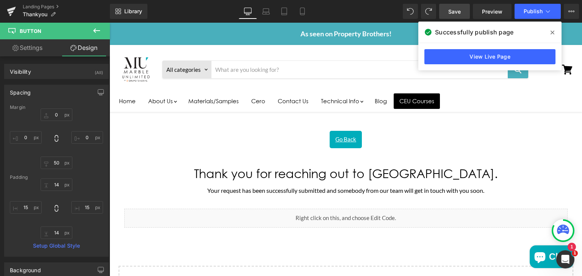
click at [96, 29] on icon at bounding box center [96, 30] width 9 height 9
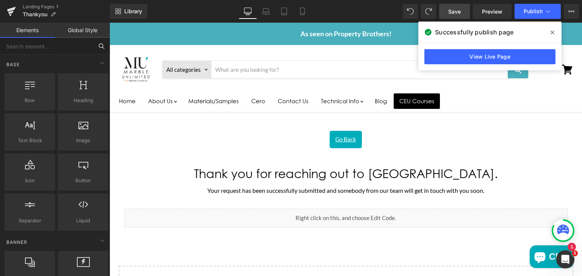
click at [32, 49] on input "text" at bounding box center [46, 46] width 93 height 17
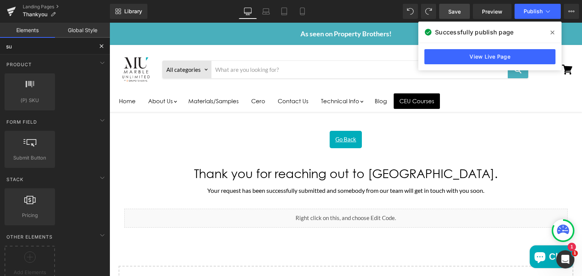
type input "sub"
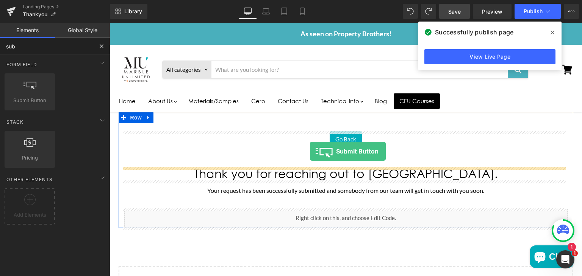
drag, startPoint x: 139, startPoint y: 113, endPoint x: 323, endPoint y: 152, distance: 187.7
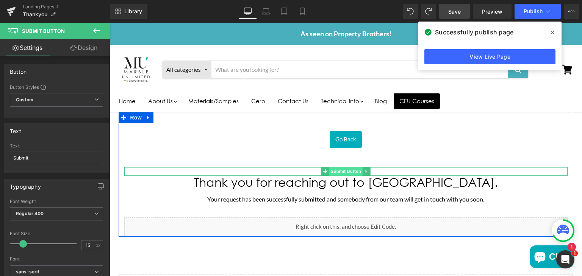
click at [346, 172] on span "Submit Button" at bounding box center [345, 171] width 33 height 9
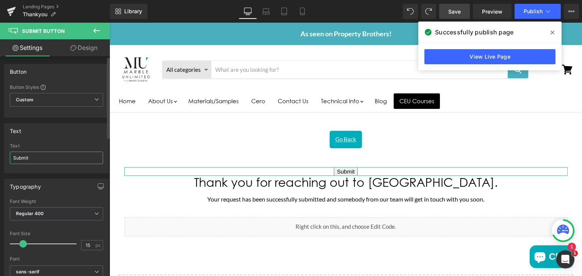
click at [32, 156] on input "Submit" at bounding box center [56, 158] width 93 height 12
type input "Go Back"
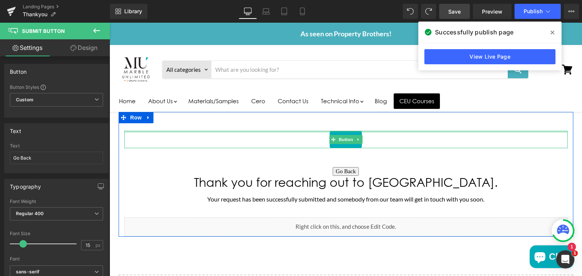
click at [340, 133] on div "Main content" at bounding box center [345, 132] width 443 height 2
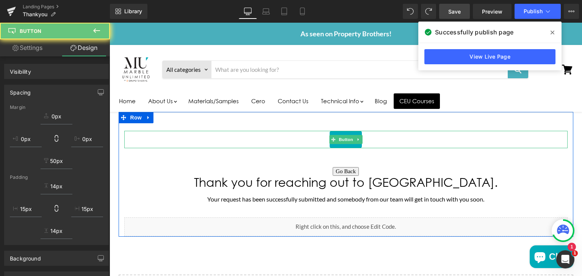
click at [336, 134] on div "Main content" at bounding box center [345, 133] width 443 height 5
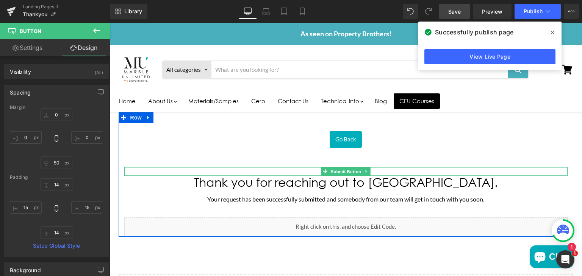
click at [343, 169] on span "Submit Button" at bounding box center [345, 171] width 33 height 9
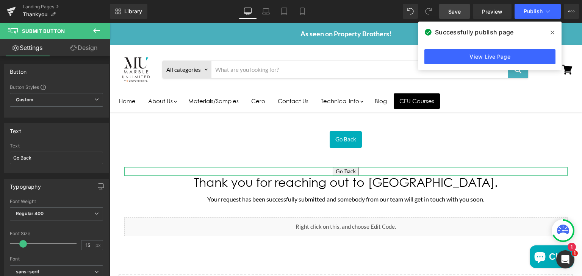
click at [80, 45] on link "Design" at bounding box center [83, 47] width 55 height 17
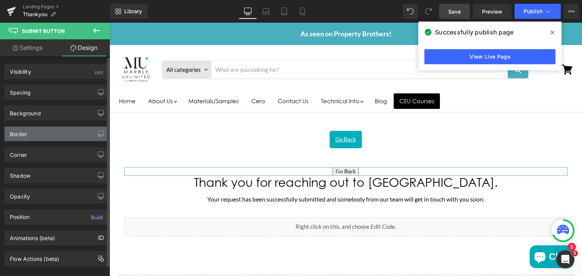
click at [48, 133] on div "Border" at bounding box center [57, 134] width 104 height 14
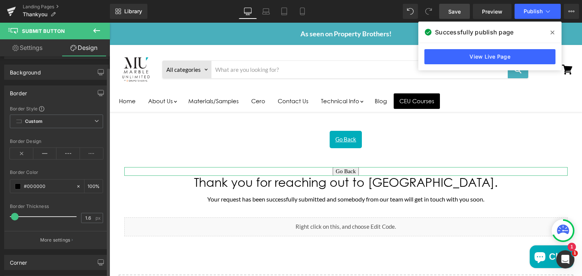
scroll to position [0, 0]
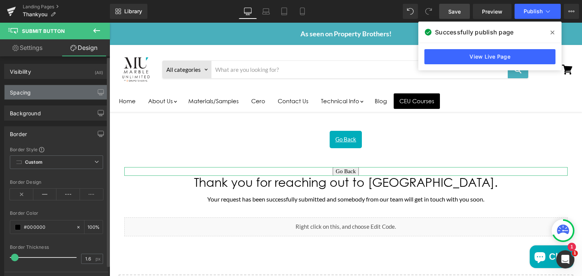
click at [57, 94] on div "Spacing" at bounding box center [57, 92] width 104 height 14
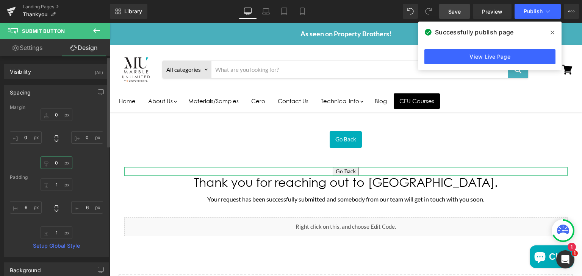
click at [56, 165] on input "0" at bounding box center [57, 163] width 32 height 12
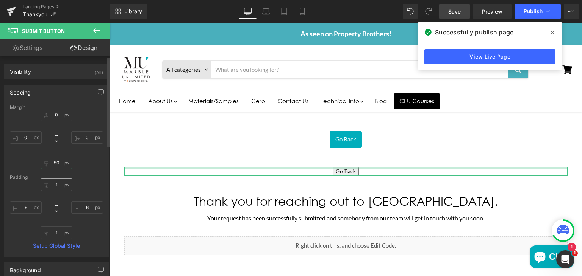
type input "50"
click at [59, 184] on input "1" at bounding box center [57, 185] width 32 height 12
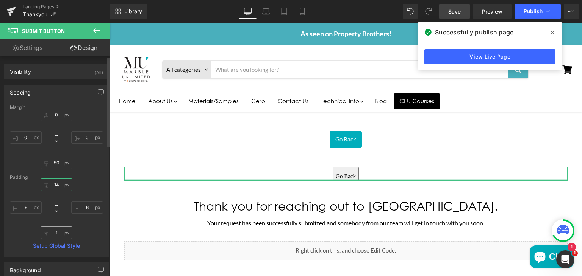
type input "14"
click at [60, 235] on input "1" at bounding box center [57, 233] width 32 height 12
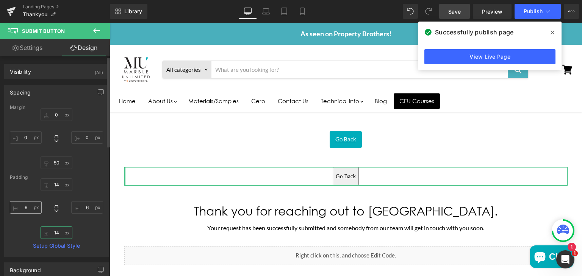
type input "14"
click at [26, 204] on input "6" at bounding box center [26, 207] width 32 height 12
type input "15"
click at [89, 208] on input "6" at bounding box center [87, 207] width 32 height 12
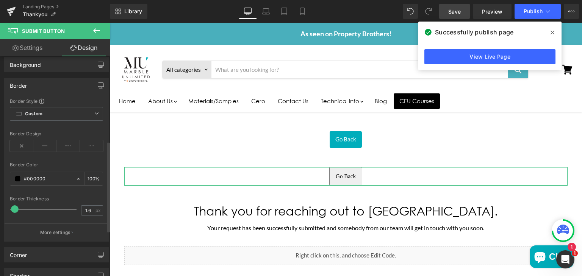
scroll to position [208, 0]
type input "15"
click at [89, 208] on input "1.6" at bounding box center [87, 208] width 13 height 9
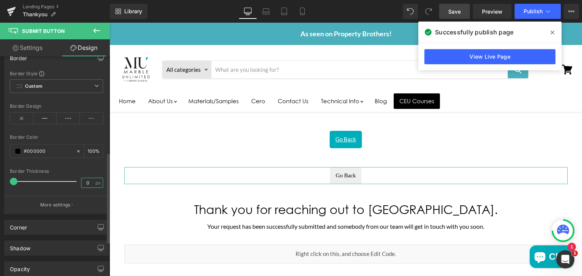
scroll to position [233, 0]
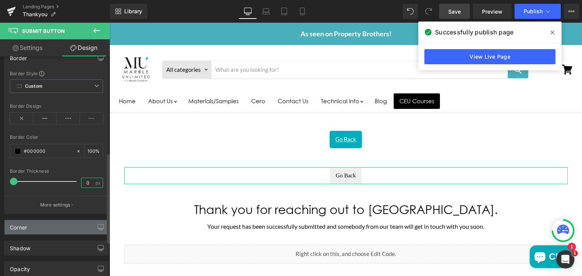
type input "0"
click at [40, 231] on div "Corner" at bounding box center [57, 227] width 104 height 14
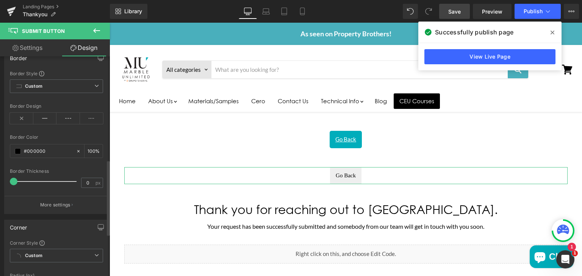
scroll to position [330, 0]
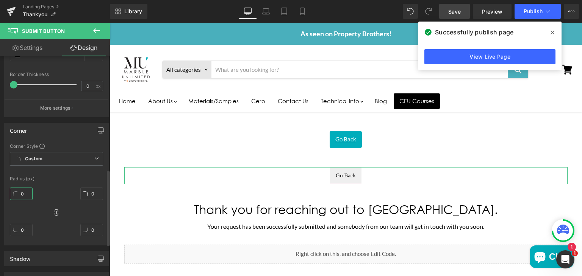
click at [25, 191] on input "0" at bounding box center [21, 194] width 23 height 12
type input "5"
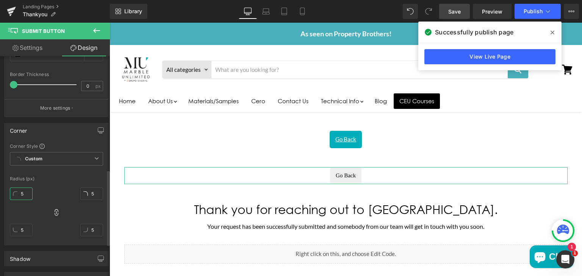
type input "5"
click at [52, 189] on div "5px 5 5px 5 5px 5 5px 5" at bounding box center [56, 215] width 93 height 61
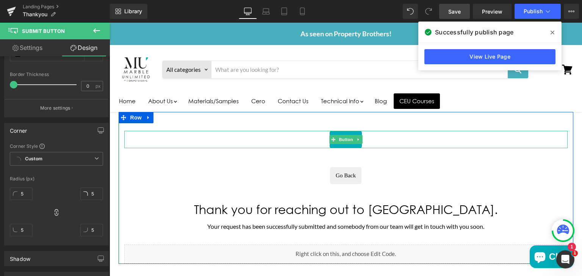
click at [345, 135] on span "Button" at bounding box center [345, 139] width 17 height 9
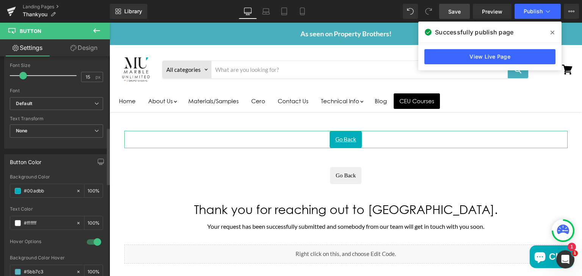
scroll to position [277, 0]
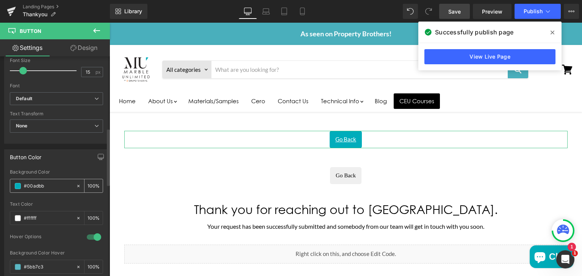
click at [49, 186] on input "#00adbb" at bounding box center [48, 186] width 48 height 8
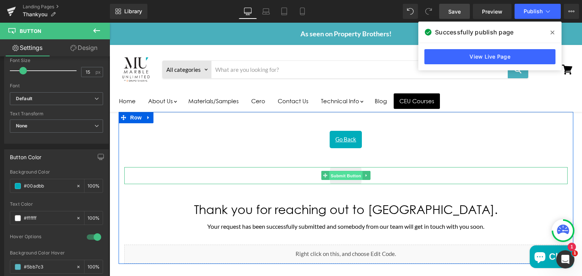
click at [330, 177] on span "Submit Button" at bounding box center [345, 176] width 33 height 9
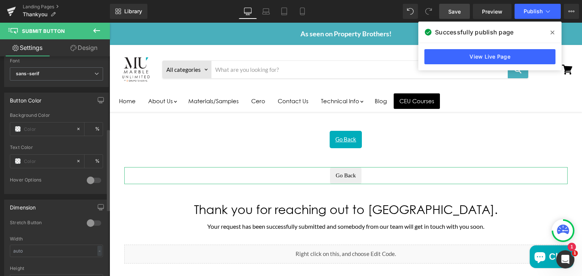
scroll to position [194, 0]
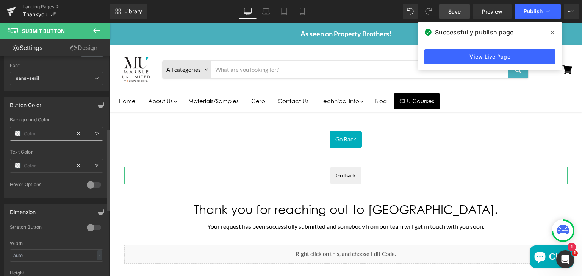
click at [42, 132] on input "text" at bounding box center [48, 134] width 48 height 8
paste input "#00adbb"
type input "#00adbb"
type input "100"
type input "#00adbb"
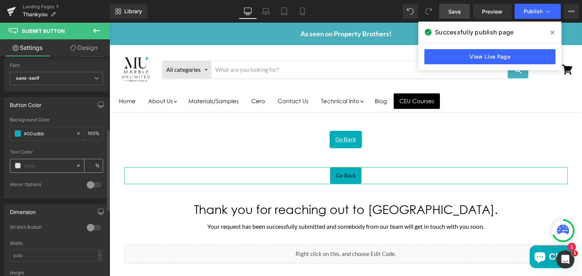
click at [41, 164] on input "text" at bounding box center [48, 166] width 48 height 8
type input "#"
type input "0"
type input "#fff"
type input "100"
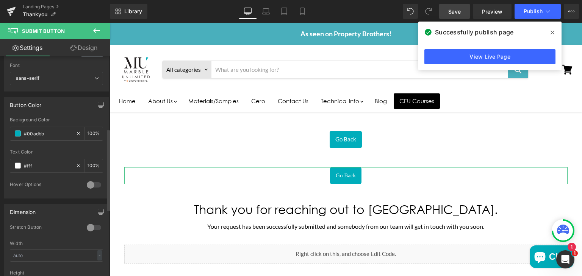
type input "#ffffff"
click at [91, 181] on div at bounding box center [94, 185] width 18 height 12
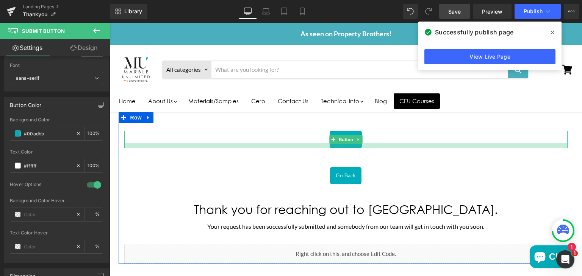
drag, startPoint x: 343, startPoint y: 145, endPoint x: 171, endPoint y: 169, distance: 173.6
click at [343, 145] on div "Main content" at bounding box center [345, 145] width 443 height 5
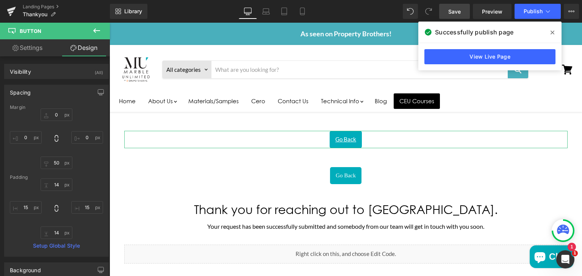
click at [26, 46] on link "Settings" at bounding box center [27, 47] width 55 height 17
type input "100"
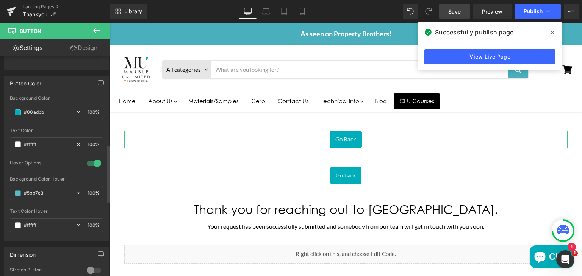
scroll to position [358, 0]
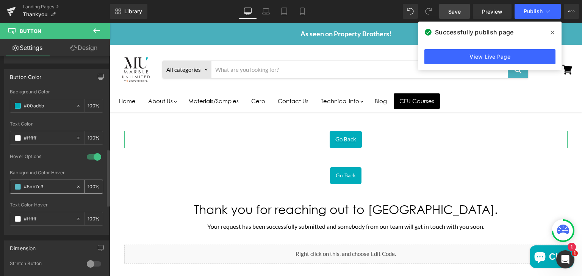
click at [45, 187] on input "#5bb7c3" at bounding box center [48, 187] width 48 height 8
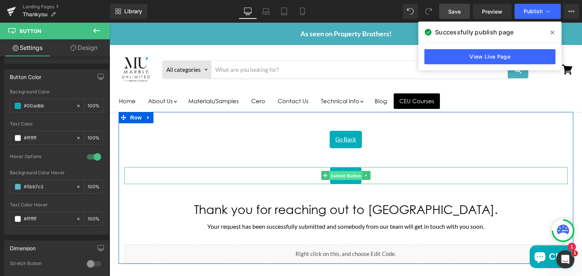
click at [331, 172] on span "Submit Button" at bounding box center [345, 176] width 33 height 9
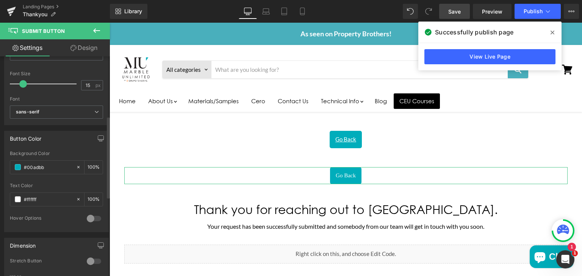
scroll to position [160, 0]
click at [89, 217] on div at bounding box center [94, 219] width 18 height 12
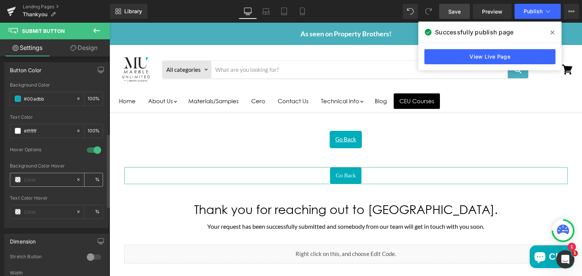
click at [36, 177] on input "text" at bounding box center [48, 180] width 48 height 8
type input "0"
paste input "#5bb7c3"
type input "#5bb7c3"
type input "100"
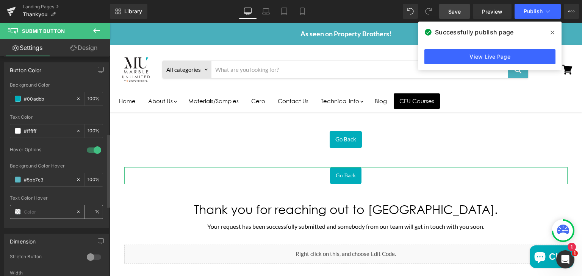
type input "#5bb7c3"
click at [36, 208] on input "text" at bounding box center [48, 212] width 48 height 8
type input "#f"
type input "0"
type input "#fff"
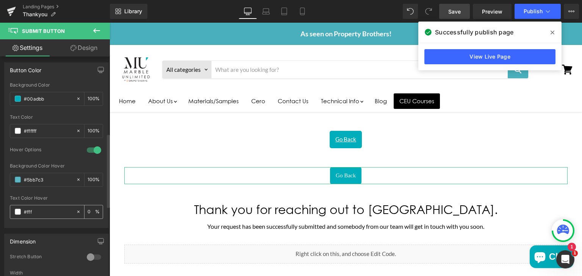
type input "100"
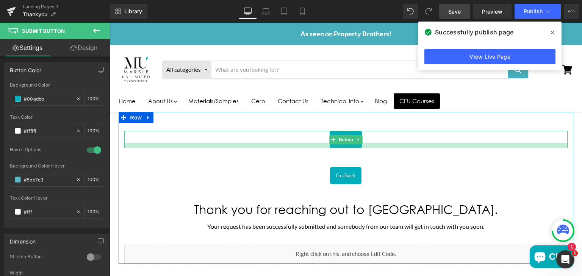
click at [335, 146] on div "Main content" at bounding box center [345, 145] width 443 height 5
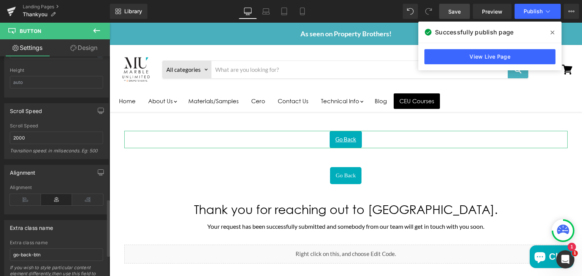
scroll to position [626, 0]
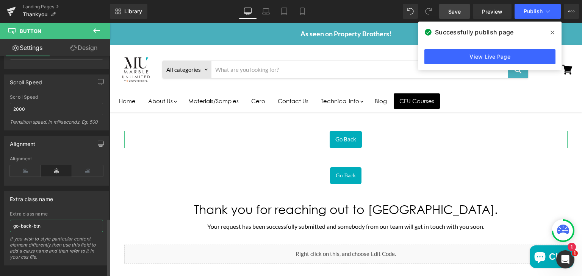
click at [42, 222] on input "go-back-btn" at bounding box center [56, 226] width 93 height 12
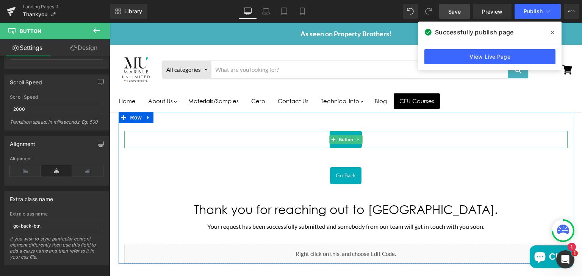
click at [375, 137] on div "Go Back" at bounding box center [345, 139] width 443 height 17
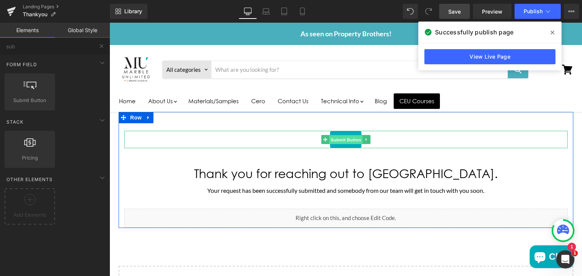
click at [336, 144] on span "Submit Button" at bounding box center [345, 140] width 33 height 9
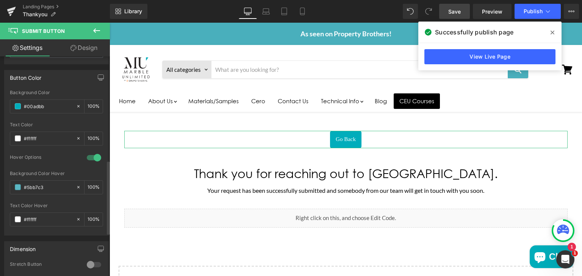
scroll to position [436, 0]
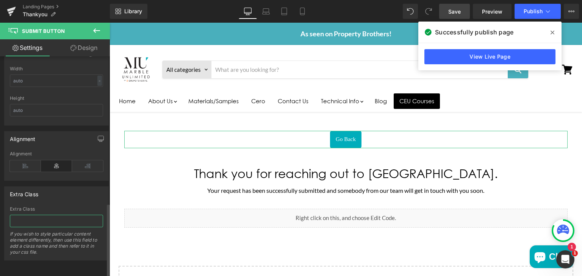
click at [29, 215] on input "text" at bounding box center [56, 221] width 93 height 12
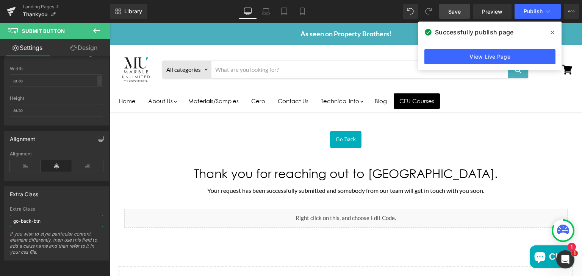
type input "go-back-btn"
click at [461, 12] on span "Save" at bounding box center [454, 12] width 12 height 8
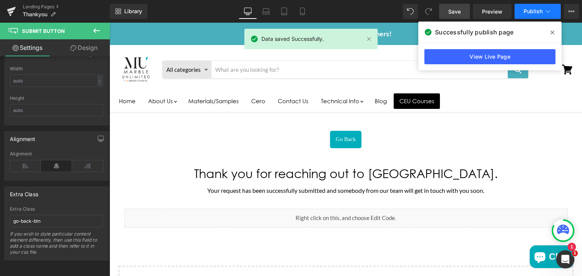
click at [528, 15] on button "Publish" at bounding box center [537, 11] width 46 height 15
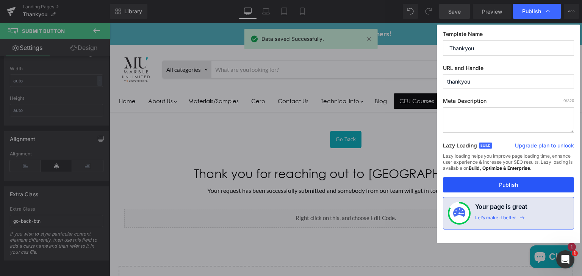
click at [507, 185] on button "Publish" at bounding box center [508, 185] width 131 height 15
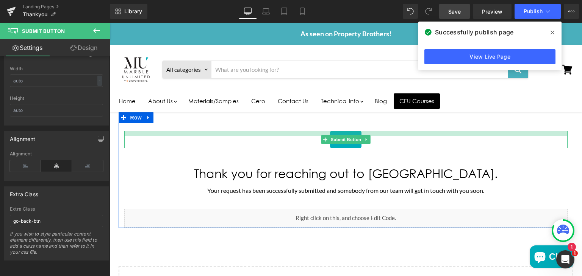
click at [330, 133] on div "Main content" at bounding box center [345, 133] width 443 height 5
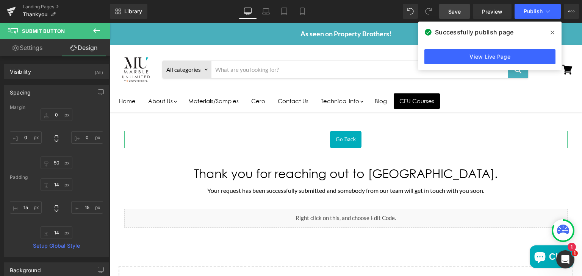
click at [41, 53] on link "Settings" at bounding box center [27, 47] width 55 height 17
type input "100"
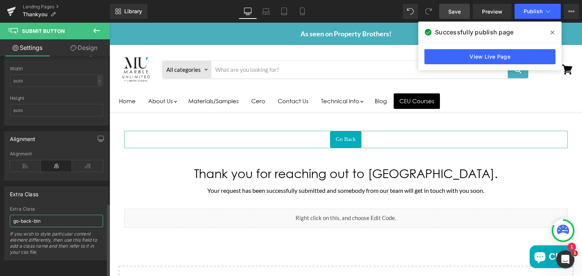
click at [44, 215] on input "go-back-btn" at bounding box center [56, 221] width 93 height 12
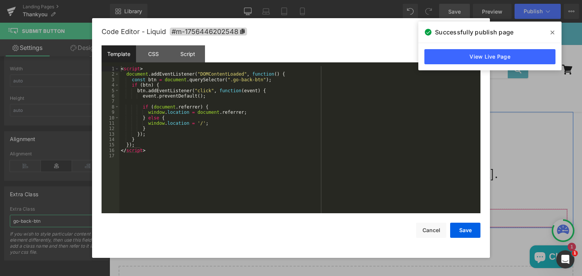
click at [351, 218] on link "Main content" at bounding box center [356, 214] width 10 height 11
click at [426, 229] on button "Cancel" at bounding box center [431, 230] width 30 height 15
click at [355, 216] on icon "Main content" at bounding box center [354, 215] width 4 height 5
click at [426, 227] on button "Cancel" at bounding box center [431, 230] width 30 height 15
click at [352, 214] on icon "Main content" at bounding box center [354, 215] width 4 height 5
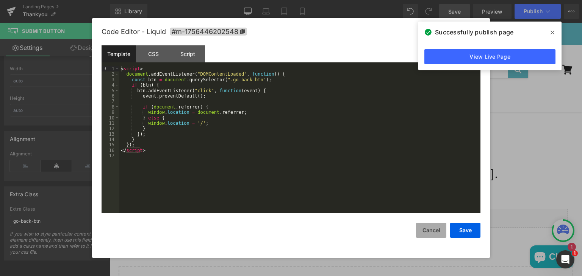
click at [426, 233] on button "Cancel" at bounding box center [431, 230] width 30 height 15
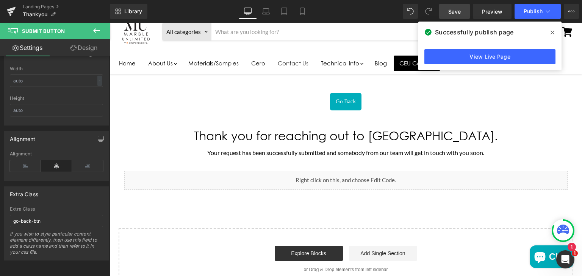
scroll to position [40, 0]
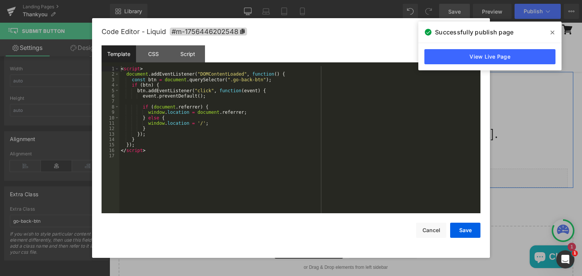
click at [350, 175] on link "Main content" at bounding box center [354, 174] width 8 height 9
click at [430, 231] on button "Cancel" at bounding box center [431, 230] width 30 height 15
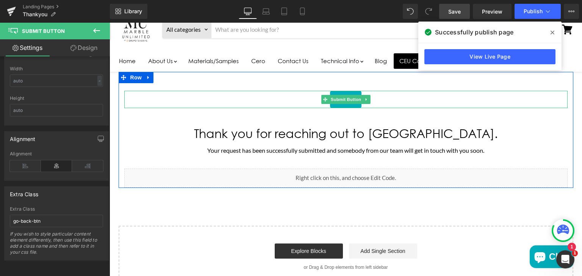
click at [303, 100] on div "Go Back" at bounding box center [345, 99] width 443 height 17
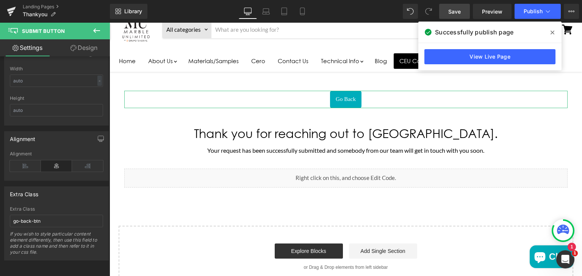
click at [84, 44] on link "Design" at bounding box center [83, 47] width 55 height 17
type input "0"
type input "50"
type input "0"
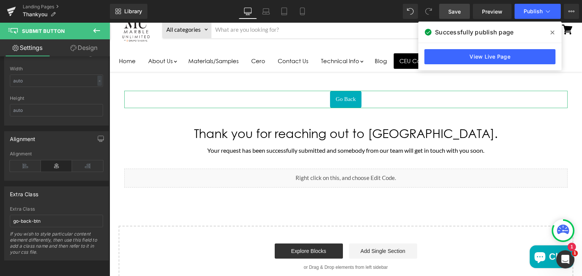
type input "14"
type input "15"
type input "14"
type input "15"
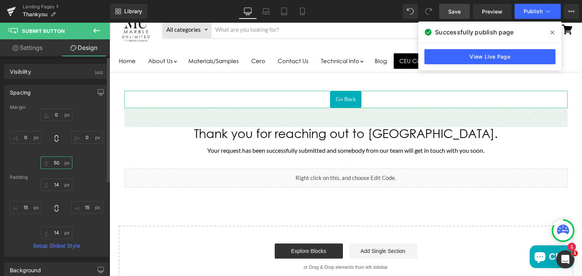
click at [61, 165] on input "50" at bounding box center [57, 163] width 32 height 12
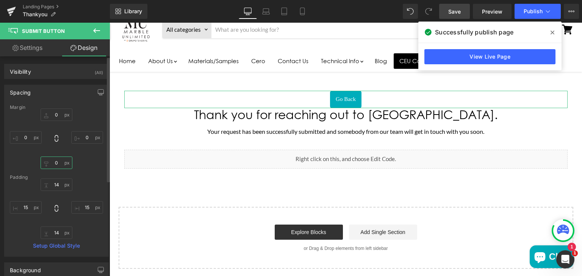
type input "0"
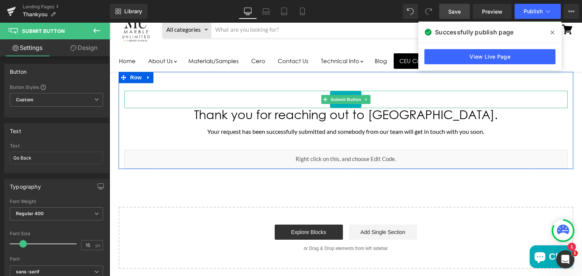
drag, startPoint x: 264, startPoint y: 100, endPoint x: 246, endPoint y: 102, distance: 17.9
click at [246, 102] on div "Go Back" at bounding box center [345, 99] width 443 height 17
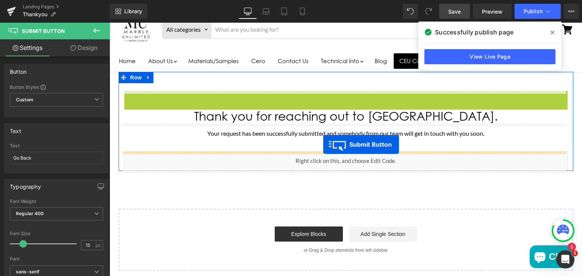
drag, startPoint x: 322, startPoint y: 99, endPoint x: 323, endPoint y: 145, distance: 45.8
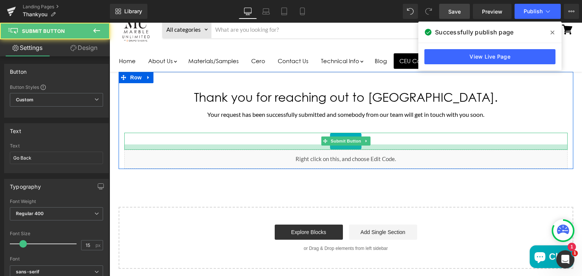
click at [311, 141] on div "Go Back" at bounding box center [345, 141] width 443 height 17
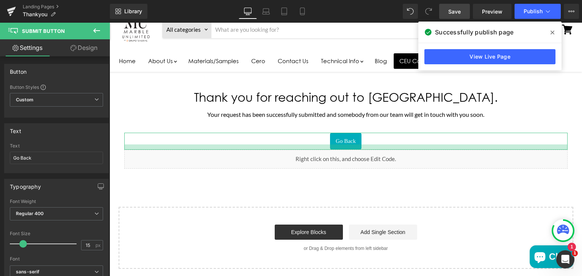
click at [86, 50] on link "Design" at bounding box center [83, 47] width 55 height 17
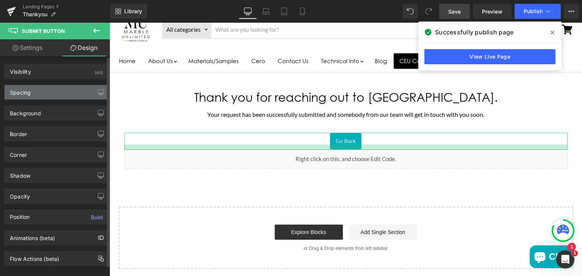
click at [42, 97] on div "Spacing" at bounding box center [57, 92] width 104 height 14
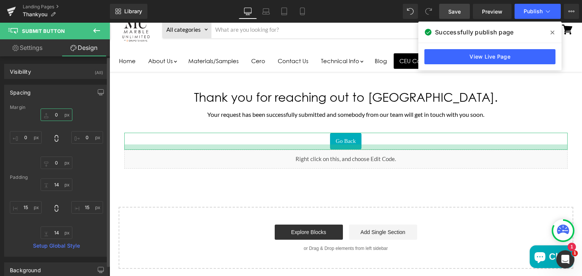
click at [56, 112] on input "0" at bounding box center [57, 115] width 32 height 12
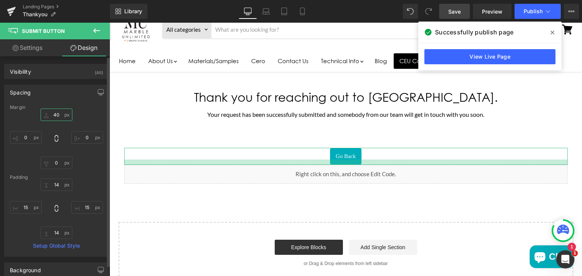
type input "4"
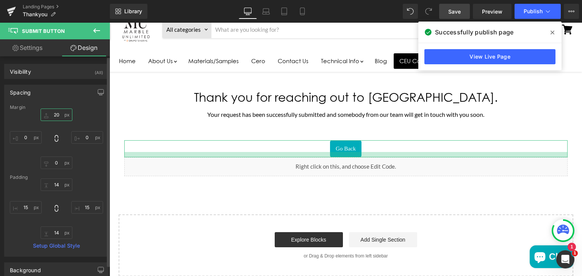
type input "2"
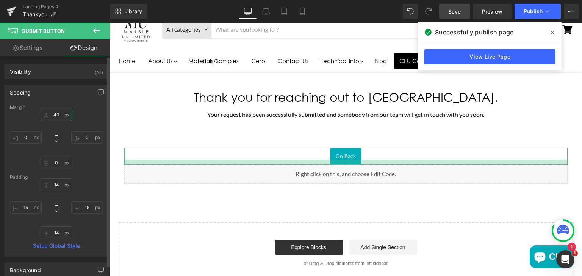
type input "4"
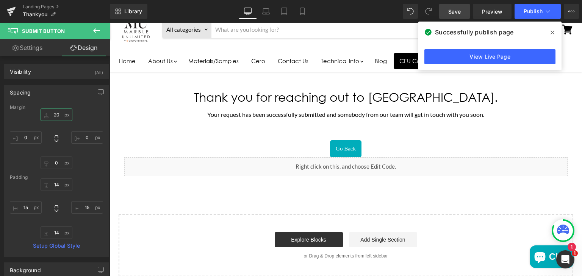
type input "20"
click at [455, 8] on span "Save" at bounding box center [454, 12] width 12 height 8
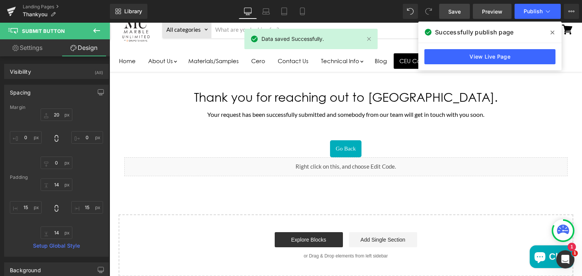
click at [492, 14] on span "Preview" at bounding box center [492, 12] width 20 height 8
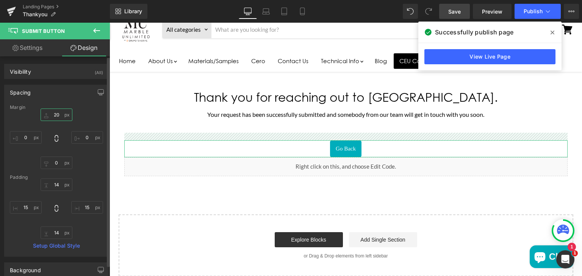
click at [57, 116] on input "20" at bounding box center [57, 115] width 32 height 12
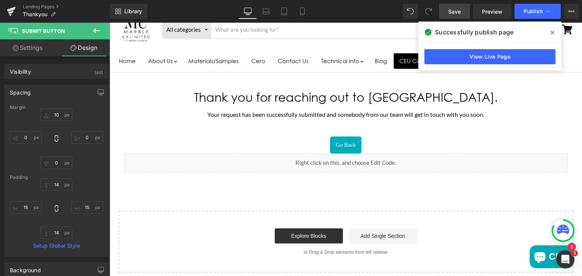
click at [444, 9] on link "Save" at bounding box center [454, 11] width 31 height 15
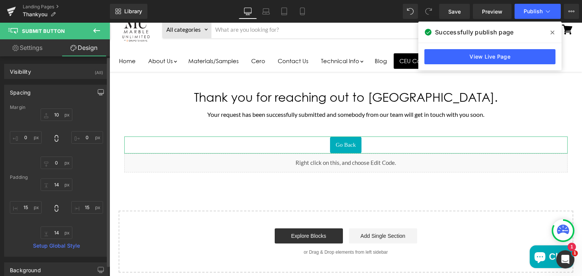
click at [98, 93] on icon "button" at bounding box center [101, 92] width 6 height 6
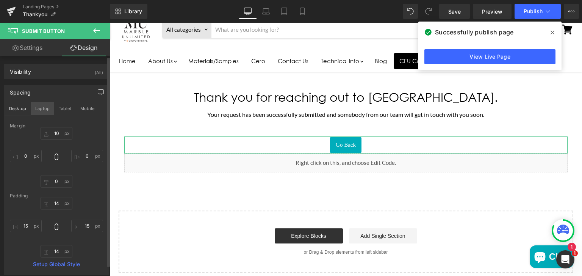
click at [39, 106] on button "Laptop" at bounding box center [42, 108] width 23 height 13
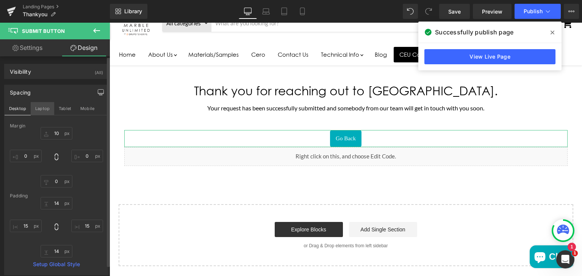
type input "10"
type input "0"
type input "14"
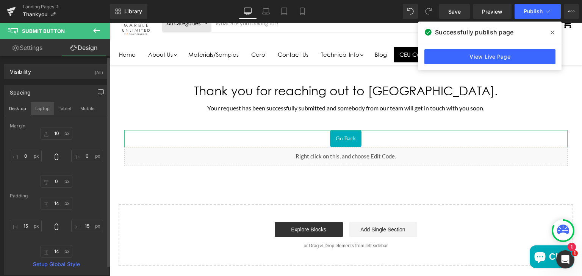
type input "15"
type input "14"
type input "15"
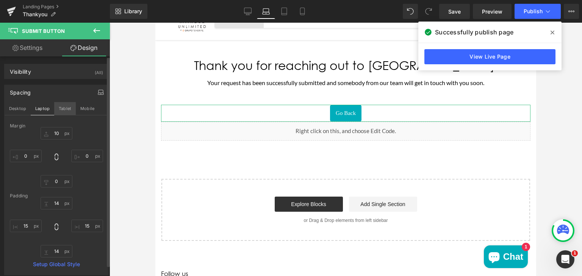
click at [59, 105] on button "Tablet" at bounding box center [65, 108] width 22 height 13
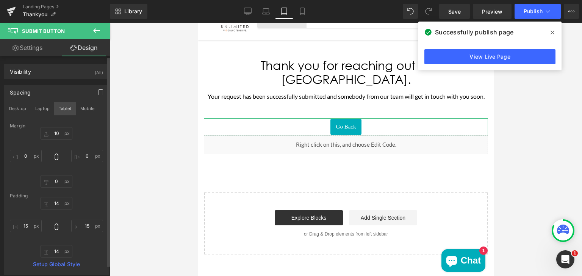
scroll to position [59, 0]
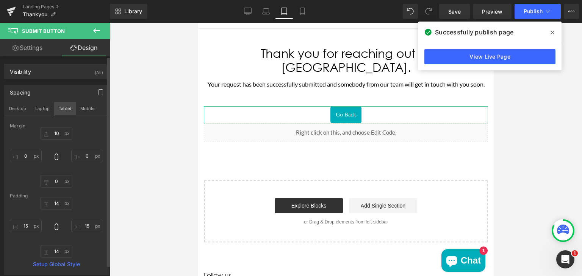
type input "10"
type input "0"
type input "14"
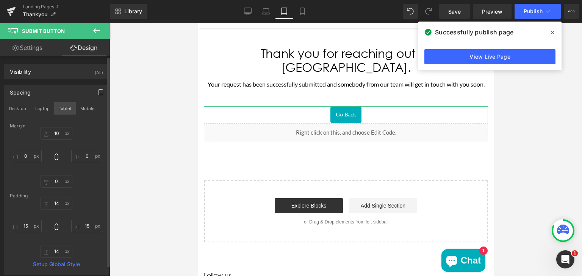
type input "15"
type input "14"
type input "15"
click at [85, 108] on button "Mobile" at bounding box center [87, 108] width 23 height 13
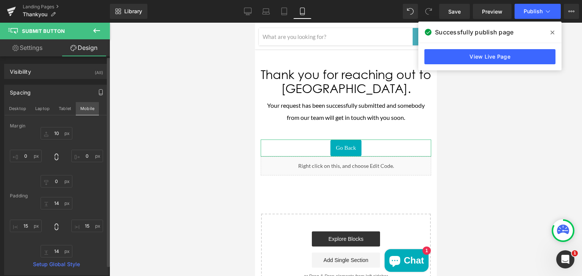
type input "10"
type input "0"
type input "14"
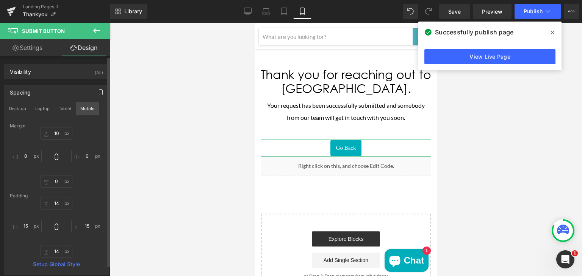
type input "15"
type input "14"
type input "15"
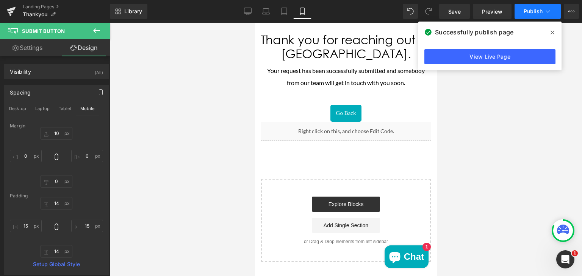
click at [530, 11] on span "Publish" at bounding box center [532, 11] width 19 height 6
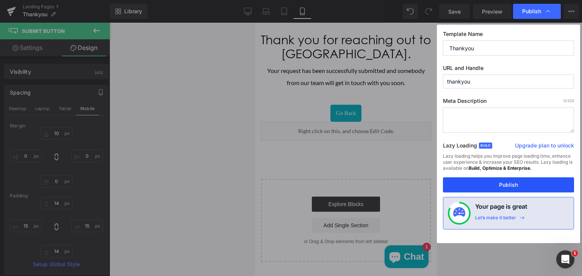
click at [492, 186] on button "Publish" at bounding box center [508, 185] width 131 height 15
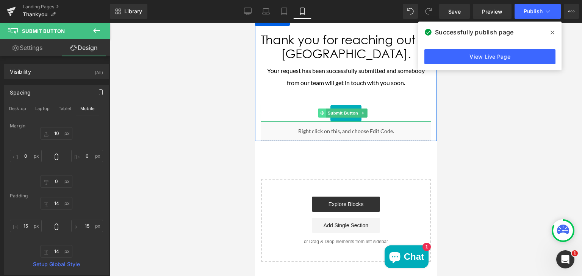
drag, startPoint x: 323, startPoint y: 111, endPoint x: 334, endPoint y: 172, distance: 62.4
click at [323, 111] on span "Main content" at bounding box center [322, 113] width 8 height 9
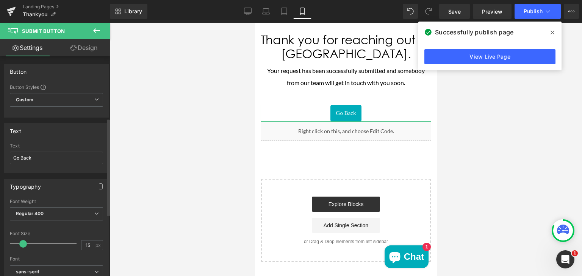
scroll to position [436, 0]
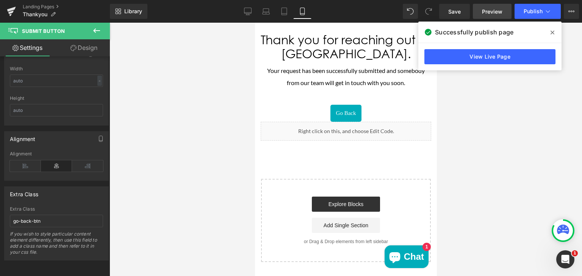
click at [485, 11] on span "Preview" at bounding box center [492, 12] width 20 height 8
click at [551, 33] on icon at bounding box center [552, 33] width 4 height 6
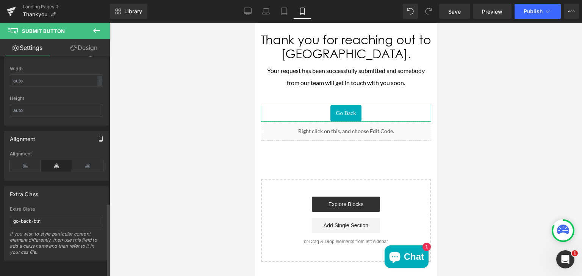
click at [98, 136] on icon "button" at bounding box center [101, 139] width 6 height 6
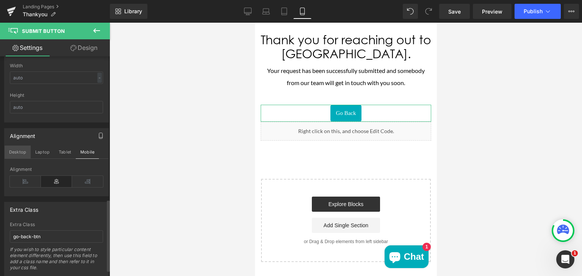
click at [16, 150] on button "Desktop" at bounding box center [18, 152] width 26 height 13
type input "100"
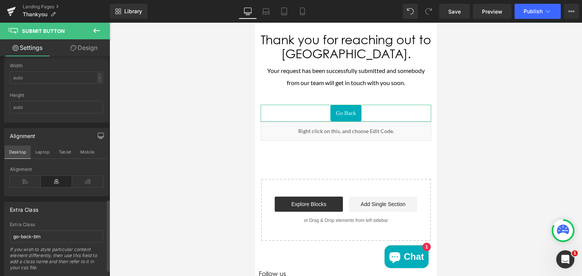
scroll to position [72, 0]
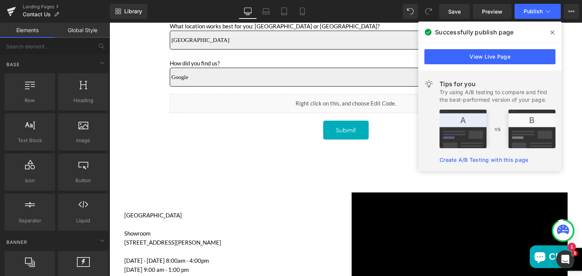
scroll to position [456, 0]
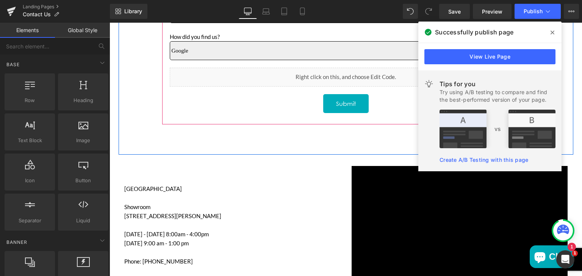
click at [184, 103] on div "Submit" at bounding box center [346, 103] width 352 height 19
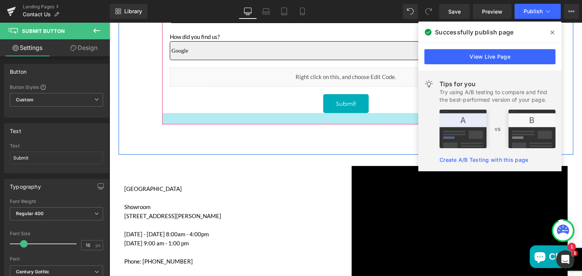
click at [168, 116] on div "Main content" at bounding box center [345, 118] width 367 height 11
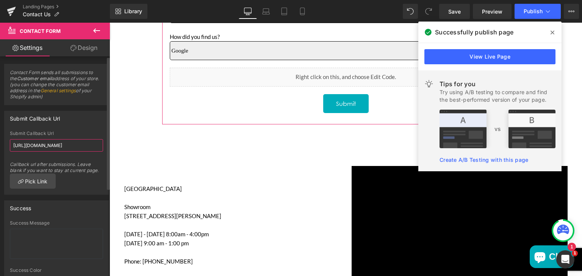
click at [77, 147] on input "[URL][DOMAIN_NAME]" at bounding box center [56, 145] width 93 height 12
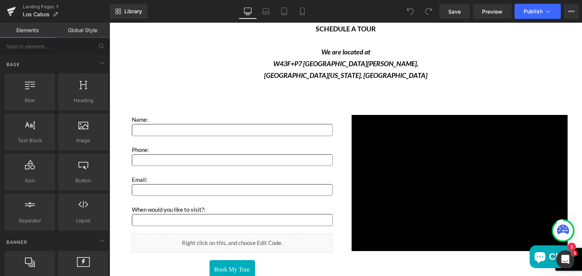
scroll to position [1233, 0]
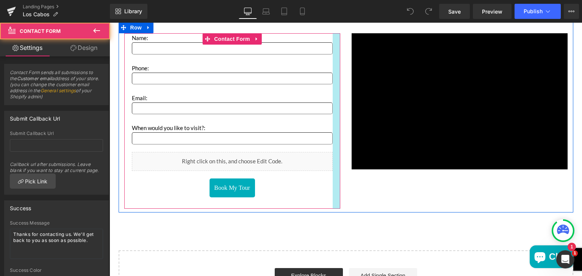
click at [333, 147] on div "Main content" at bounding box center [337, 121] width 8 height 176
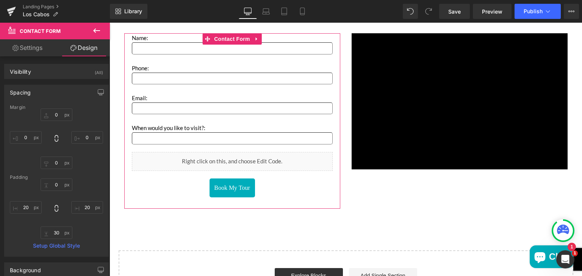
click at [23, 46] on link "Settings" at bounding box center [27, 47] width 55 height 17
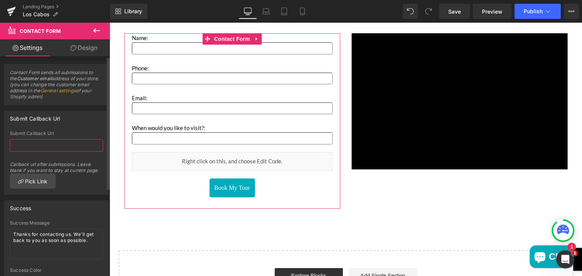
click at [23, 147] on input "text" at bounding box center [56, 145] width 93 height 12
paste input "[URL][DOMAIN_NAME]"
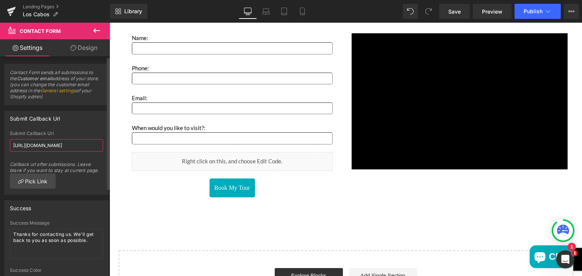
scroll to position [0, 19]
type input "[URL][DOMAIN_NAME]"
click at [452, 9] on span "Save" at bounding box center [454, 12] width 12 height 8
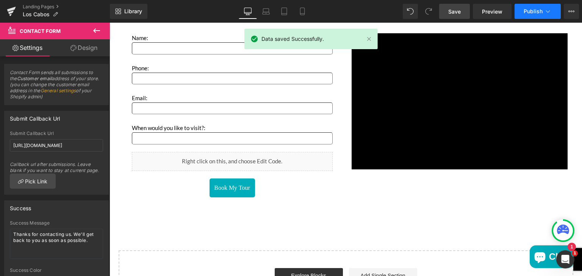
click at [528, 11] on span "Publish" at bounding box center [532, 11] width 19 height 6
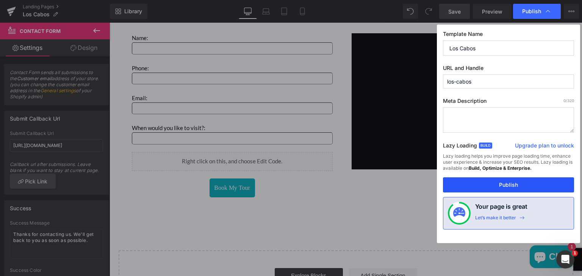
click at [491, 181] on button "Publish" at bounding box center [508, 185] width 131 height 15
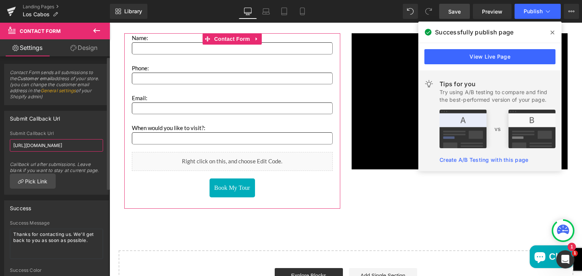
click at [64, 144] on input "https://marbleunlimitedinc.com/pages/thankyou" at bounding box center [56, 145] width 93 height 12
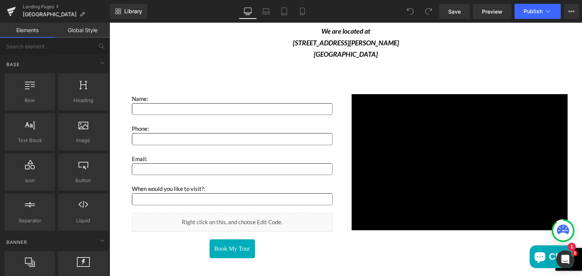
scroll to position [1193, 0]
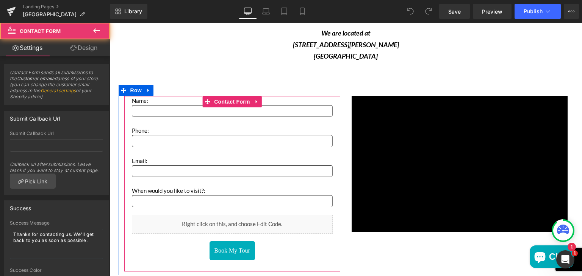
click at [333, 100] on div "Name: Text Block Text Field Phone: Text Block Text Field Email: Text Block Emai…" at bounding box center [232, 184] width 216 height 176
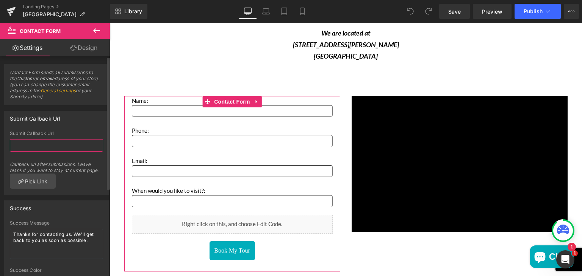
click at [59, 147] on input "text" at bounding box center [56, 145] width 93 height 12
paste input "[URL][DOMAIN_NAME]"
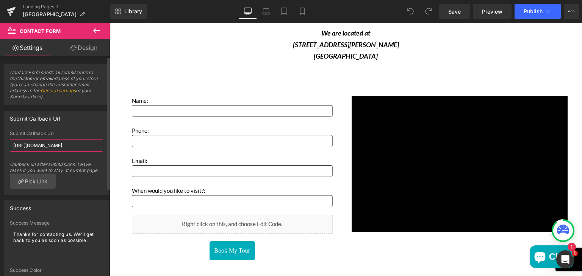
scroll to position [0, 19]
type input "[URL][DOMAIN_NAME]"
click at [453, 10] on span "Save" at bounding box center [454, 12] width 12 height 8
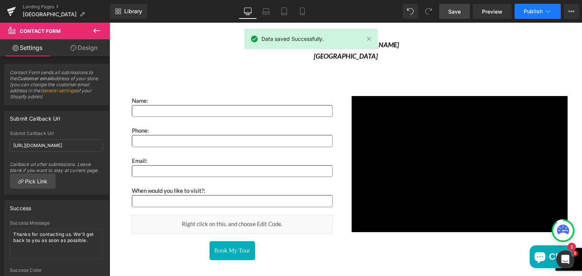
click at [525, 9] on span "Publish" at bounding box center [532, 11] width 19 height 6
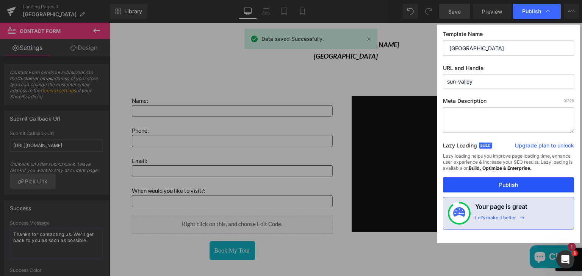
click at [502, 183] on button "Publish" at bounding box center [508, 185] width 131 height 15
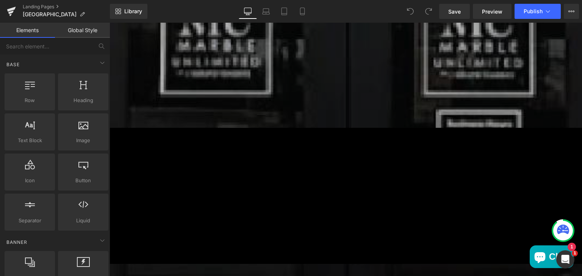
scroll to position [1239, 0]
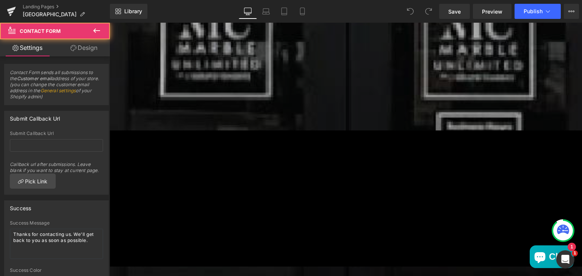
click at [316, 120] on div "Name: Text Block Text Field Phone: Text Block Text Field Email: Text Block Emai…" at bounding box center [345, 51] width 457 height 138
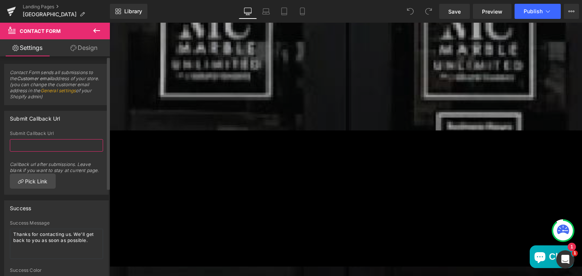
click at [65, 147] on input "text" at bounding box center [56, 145] width 93 height 12
paste input "[URL][DOMAIN_NAME]"
type input "[URL][DOMAIN_NAME]"
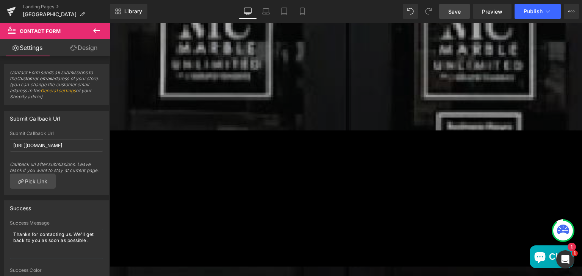
click at [447, 9] on link "Save" at bounding box center [454, 11] width 31 height 15
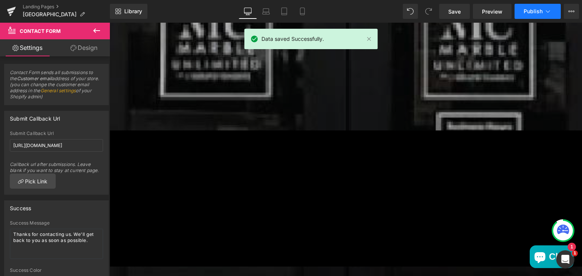
click at [521, 11] on button "Publish" at bounding box center [537, 11] width 46 height 15
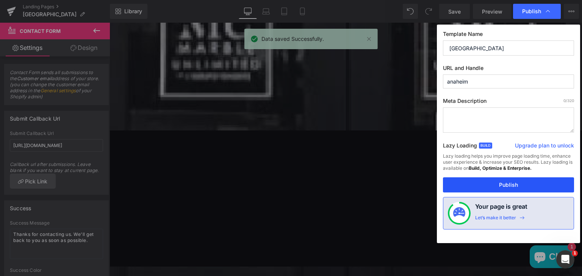
click at [495, 188] on button "Publish" at bounding box center [508, 185] width 131 height 15
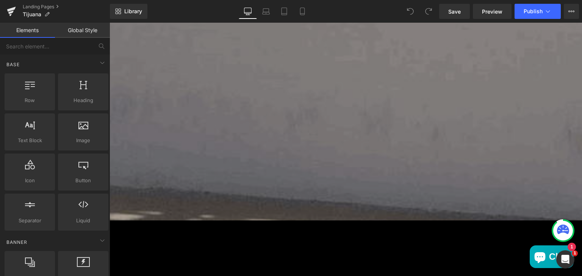
scroll to position [1150, 0]
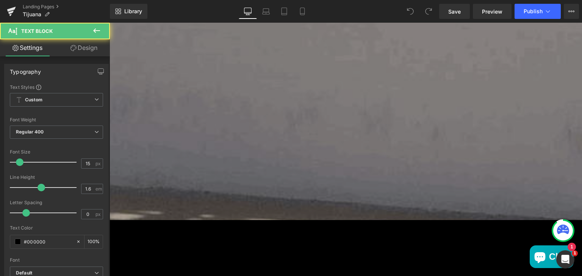
click at [188, 81] on p "Name:" at bounding box center [345, 76] width 457 height 9
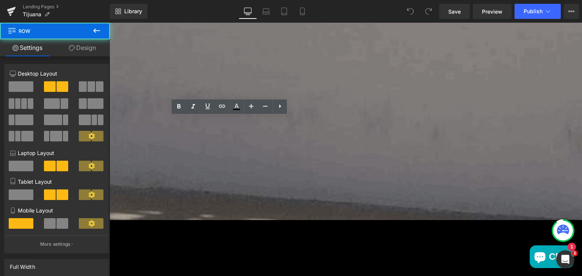
click at [309, 106] on div "Name: Text Block Text Field Phone: Text Block Text Field Email: Text Block Emai…" at bounding box center [345, 216] width 472 height 289
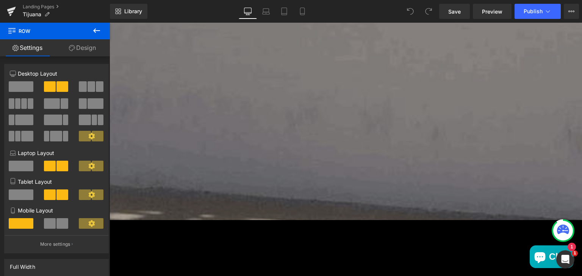
click at [330, 122] on div "Name: Text Block Text Field Phone: Text Block Text Field Email: Text Block Emai…" at bounding box center [345, 146] width 472 height 149
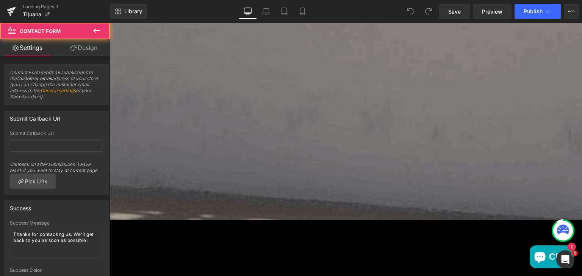
click at [330, 122] on div "Name: Text Block Text Field Phone: Text Block Text Field Email: Text Block Emai…" at bounding box center [345, 146] width 472 height 149
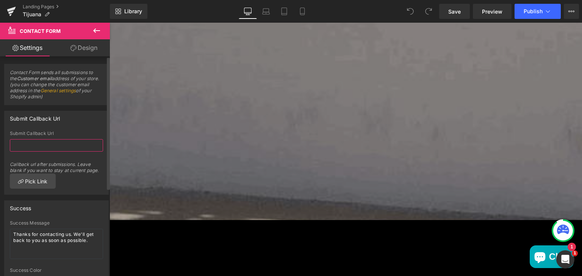
click at [64, 145] on input "text" at bounding box center [56, 145] width 93 height 12
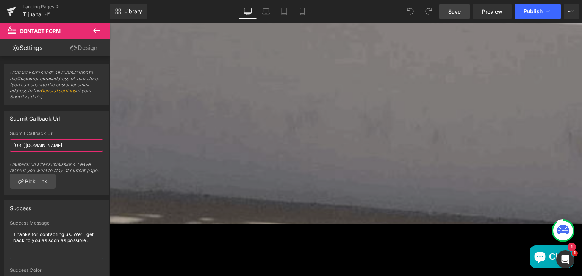
type input "[URL][DOMAIN_NAME]"
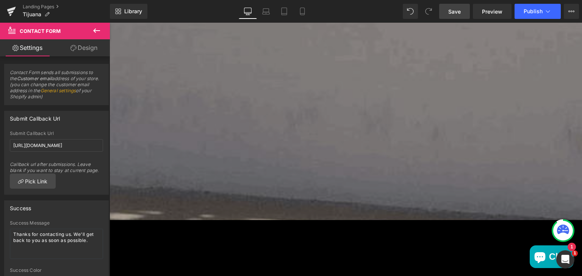
click at [458, 6] on link "Save" at bounding box center [454, 11] width 31 height 15
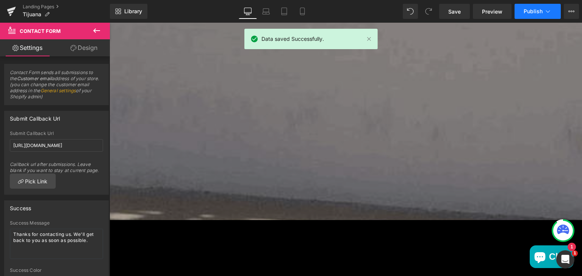
click at [526, 11] on span "Publish" at bounding box center [532, 11] width 19 height 6
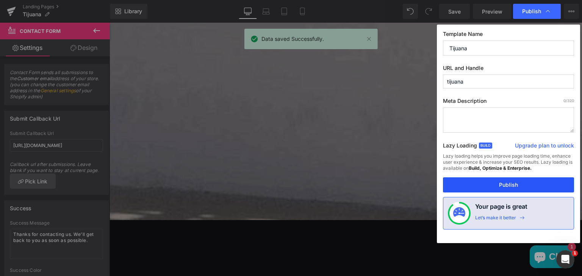
click at [492, 187] on button "Publish" at bounding box center [508, 185] width 131 height 15
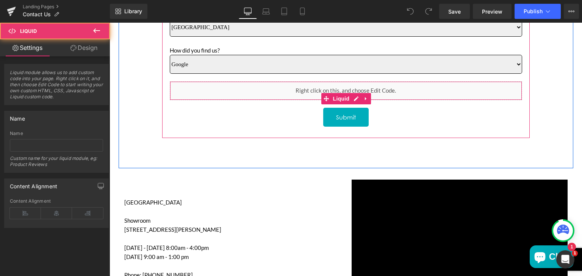
click at [380, 88] on div "Liquid" at bounding box center [346, 90] width 352 height 19
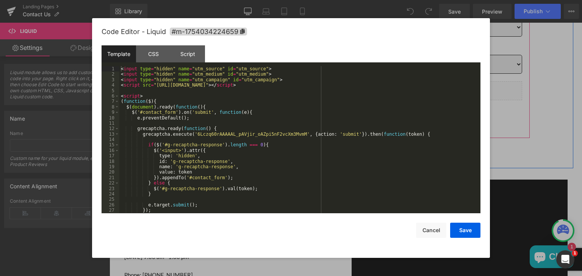
click at [354, 97] on icon "Main content" at bounding box center [354, 99] width 4 height 5
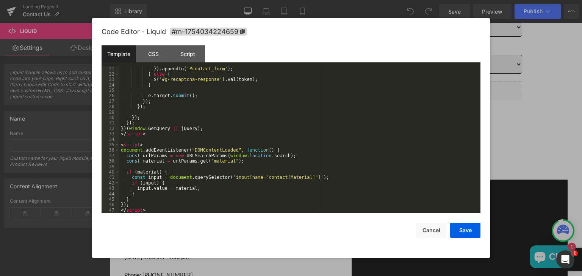
scroll to position [125, 0]
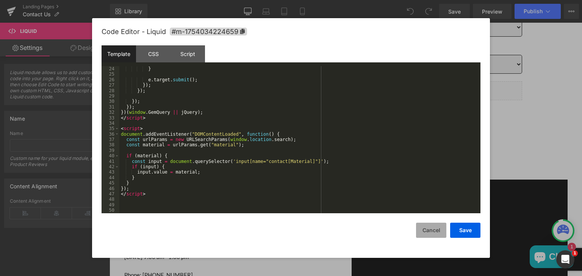
click at [428, 229] on button "Cancel" at bounding box center [431, 230] width 30 height 15
